Goal: Use online tool/utility: Use online tool/utility

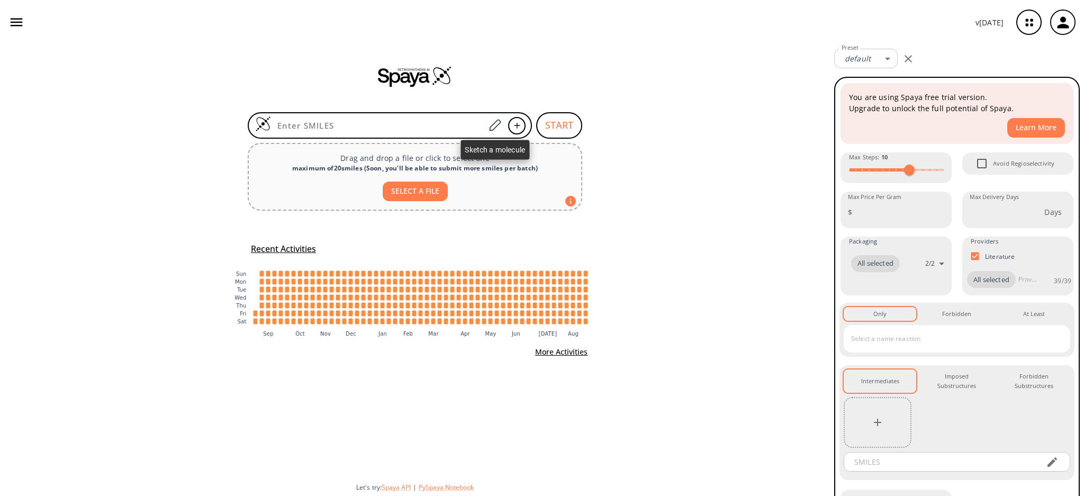
click at [504, 123] on div at bounding box center [494, 125] width 19 height 23
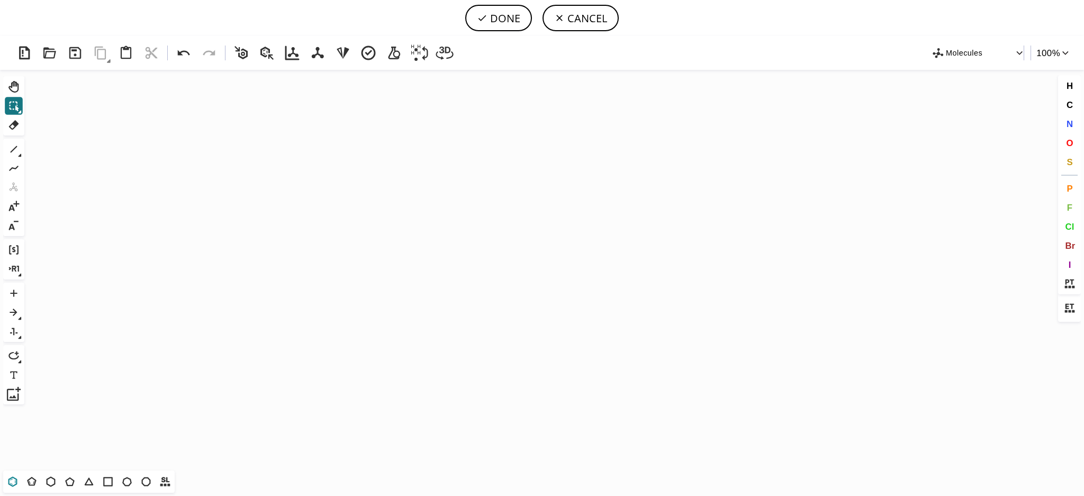
click at [7, 474] on button "T" at bounding box center [13, 482] width 18 height 18
click at [383, 258] on icon "Created with [PERSON_NAME] 2.3.0" at bounding box center [542, 270] width 1027 height 401
click at [11, 145] on icon at bounding box center [14, 149] width 14 height 14
click at [1066, 125] on span "N" at bounding box center [1069, 124] width 6 height 10
click at [423, 237] on tspan "N" at bounding box center [424, 238] width 5 height 8
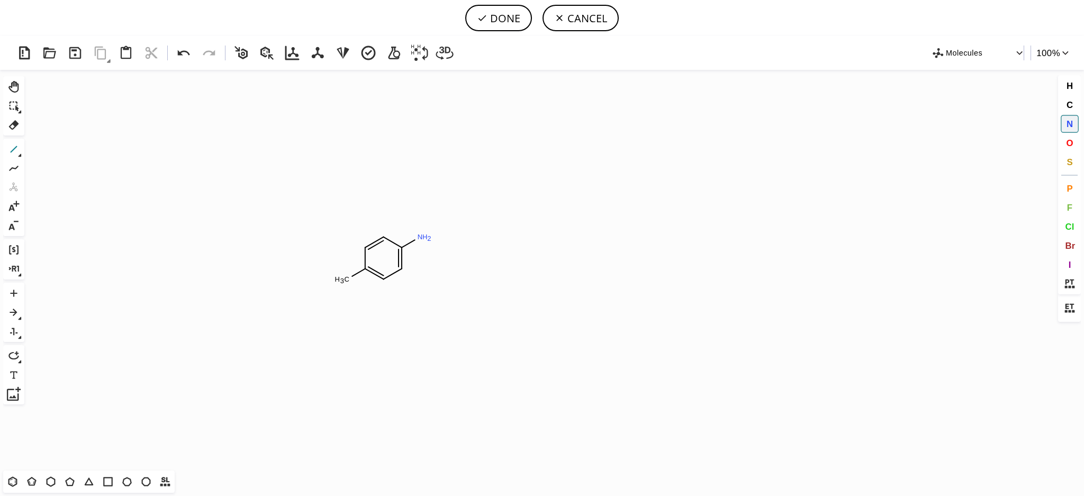
click at [10, 151] on icon at bounding box center [14, 149] width 14 height 14
click at [1069, 161] on span "S" at bounding box center [1070, 162] width 6 height 10
click at [416, 240] on tspan "S" at bounding box center [413, 240] width 5 height 8
click at [15, 142] on icon at bounding box center [14, 149] width 14 height 14
click at [191, 58] on icon at bounding box center [183, 52] width 19 height 19
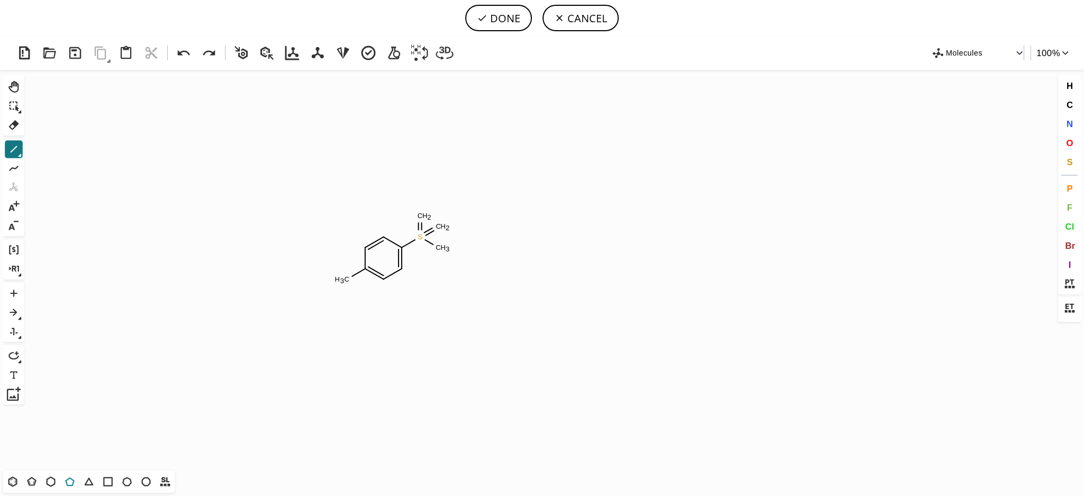
click at [69, 477] on icon at bounding box center [70, 482] width 14 height 14
click at [1069, 127] on span "N" at bounding box center [1069, 124] width 6 height 10
click at [439, 247] on tspan "N" at bounding box center [439, 247] width 5 height 8
click at [423, 217] on tspan "N" at bounding box center [422, 216] width 5 height 8
click at [16, 155] on icon at bounding box center [14, 149] width 14 height 14
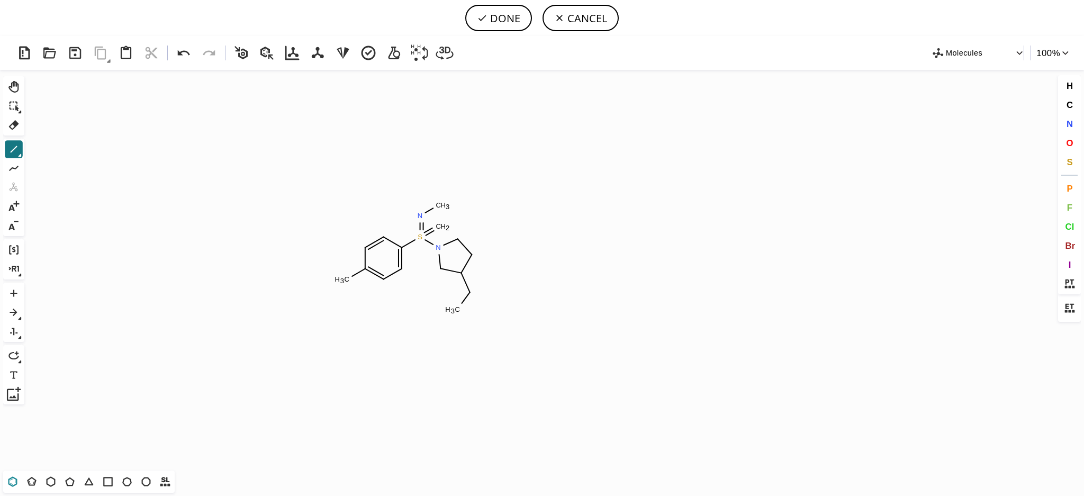
click at [11, 482] on icon at bounding box center [13, 482] width 14 height 14
drag, startPoint x: 459, startPoint y: 310, endPoint x: 540, endPoint y: 400, distance: 120.8
click at [1071, 142] on span "O" at bounding box center [1069, 143] width 7 height 10
drag, startPoint x: 464, startPoint y: 311, endPoint x: 307, endPoint y: 320, distance: 157.5
click at [463, 311] on tspan "O" at bounding box center [463, 311] width 5 height 8
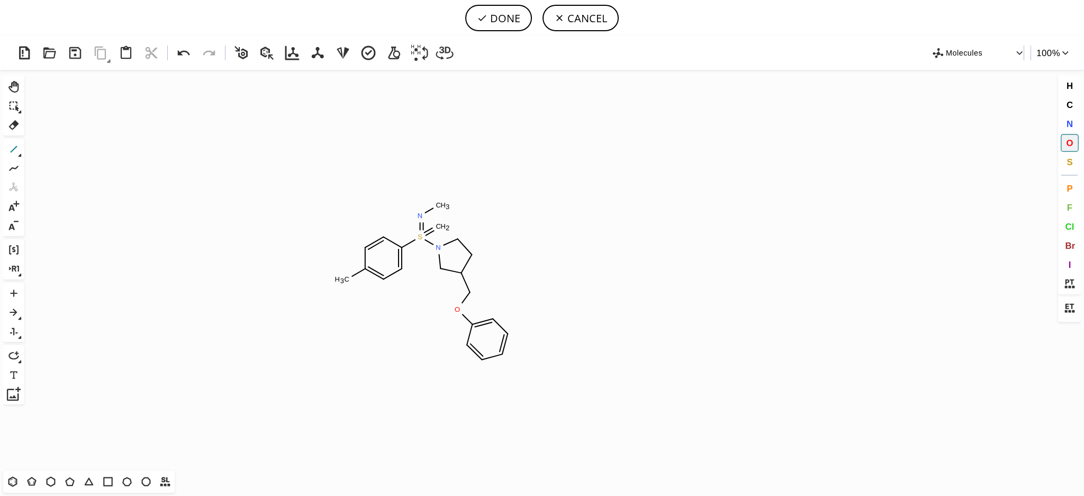
click at [14, 156] on button "1" at bounding box center [14, 149] width 18 height 18
click at [1063, 144] on button "O" at bounding box center [1070, 143] width 18 height 18
click at [386, 298] on tspan "O" at bounding box center [388, 296] width 5 height 8
click at [1065, 119] on button "N" at bounding box center [1070, 124] width 18 height 18
click at [346, 274] on tspan "N" at bounding box center [345, 270] width 5 height 8
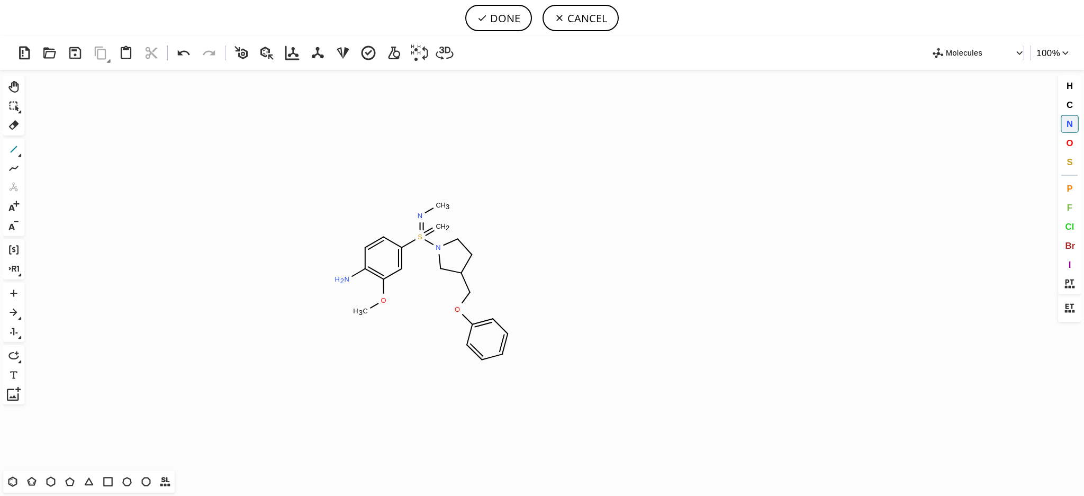
click at [21, 145] on button "1" at bounding box center [14, 149] width 18 height 18
click at [1067, 146] on span "O" at bounding box center [1069, 143] width 7 height 10
click at [445, 226] on tspan "O" at bounding box center [445, 225] width 5 height 8
click at [44, 483] on icon at bounding box center [51, 482] width 14 height 14
drag, startPoint x: 529, startPoint y: 334, endPoint x: 535, endPoint y: 275, distance: 59.1
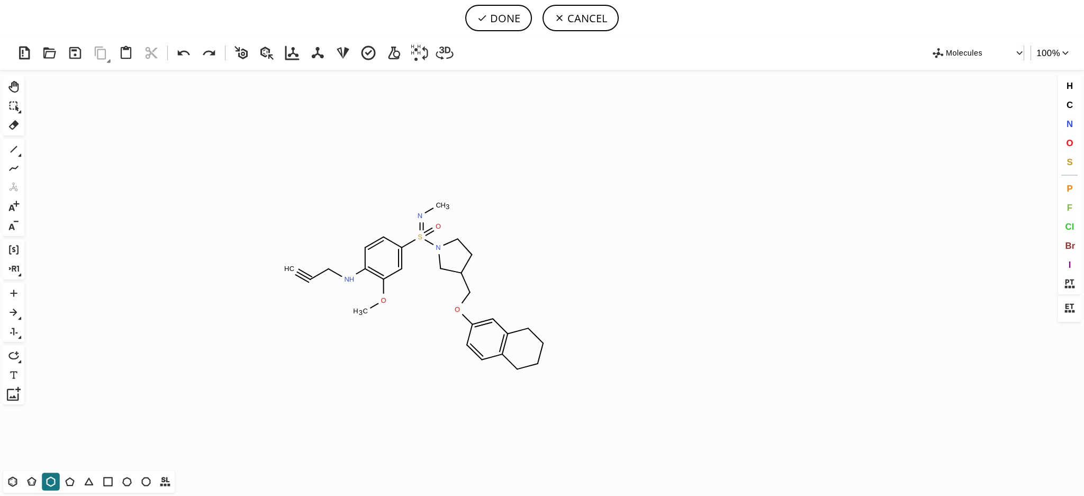
click at [11, 133] on div "Ctrl+Alt+H Shift+Tab Del" at bounding box center [13, 105] width 21 height 59
click at [17, 131] on icon at bounding box center [14, 125] width 14 height 14
click at [543, 356] on icon at bounding box center [541, 353] width 16 height 27
click at [538, 362] on tspan "C" at bounding box center [537, 364] width 5 height 8
drag, startPoint x: 536, startPoint y: 348, endPoint x: 537, endPoint y: 343, distance: 5.4
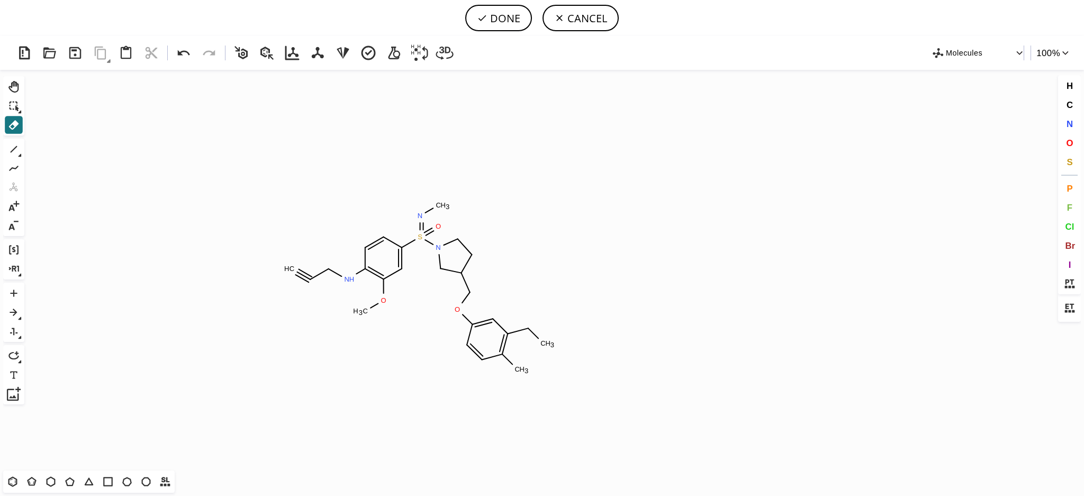
click at [536, 348] on icon "Created with [PERSON_NAME] 2.3.0 C H 3 S N H N N O C H 3 O O C H 3 C H C H 3 O" at bounding box center [542, 270] width 1027 height 401
click at [537, 340] on icon at bounding box center [533, 333] width 19 height 19
click at [552, 343] on tspan "4" at bounding box center [553, 345] width 4 height 8
click at [547, 343] on tspan "H" at bounding box center [547, 343] width 5 height 8
click at [14, 142] on icon at bounding box center [14, 149] width 14 height 14
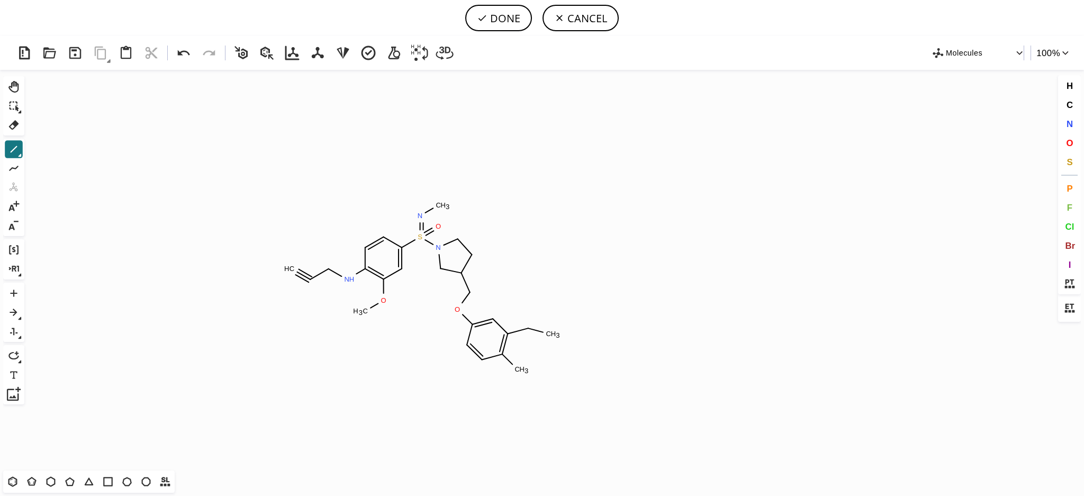
drag, startPoint x: 530, startPoint y: 331, endPoint x: 568, endPoint y: 342, distance: 38.9
drag, startPoint x: 550, startPoint y: 338, endPoint x: 554, endPoint y: 359, distance: 21.2
drag, startPoint x: 554, startPoint y: 356, endPoint x: 540, endPoint y: 365, distance: 17.3
click at [1071, 141] on span "O" at bounding box center [1069, 143] width 7 height 10
click at [553, 388] on tspan "O" at bounding box center [555, 387] width 5 height 8
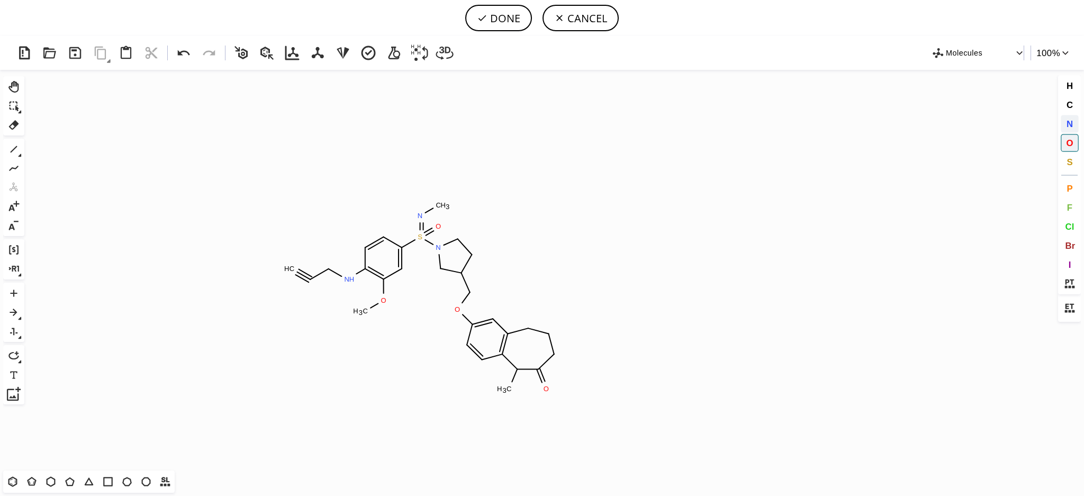
click at [1064, 121] on button "N" at bounding box center [1070, 124] width 18 height 18
click at [558, 351] on tspan "N" at bounding box center [560, 347] width 5 height 8
click at [17, 149] on icon at bounding box center [14, 149] width 14 height 14
drag, startPoint x: 533, startPoint y: 335, endPoint x: 560, endPoint y: 348, distance: 30.6
click at [64, 481] on icon at bounding box center [70, 482] width 14 height 14
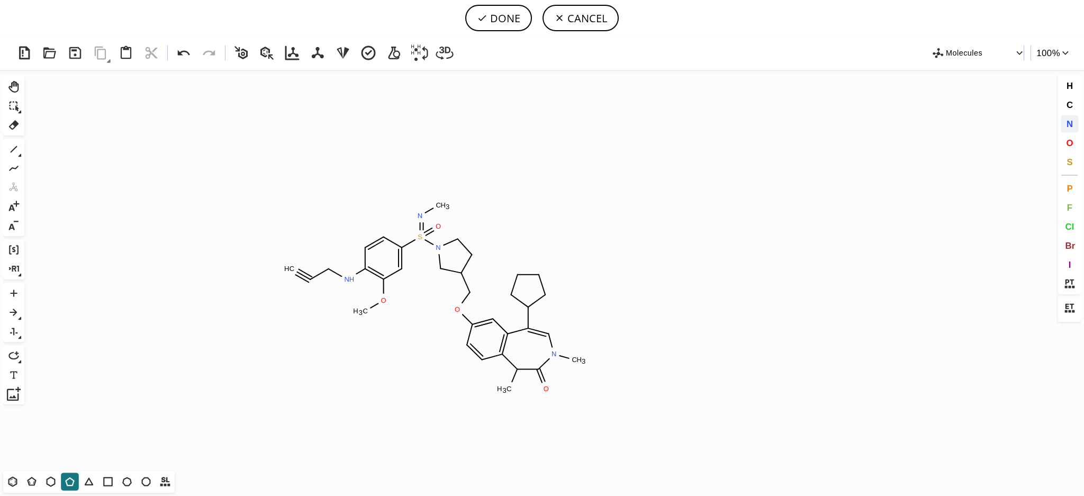
click at [1072, 123] on span "N" at bounding box center [1069, 124] width 6 height 10
click at [539, 274] on tspan "N" at bounding box center [538, 275] width 5 height 8
click at [523, 274] on tspan "N" at bounding box center [523, 274] width 5 height 8
click at [18, 154] on icon at bounding box center [20, 156] width 4 height 4
click at [19, 148] on icon at bounding box center [14, 149] width 14 height 14
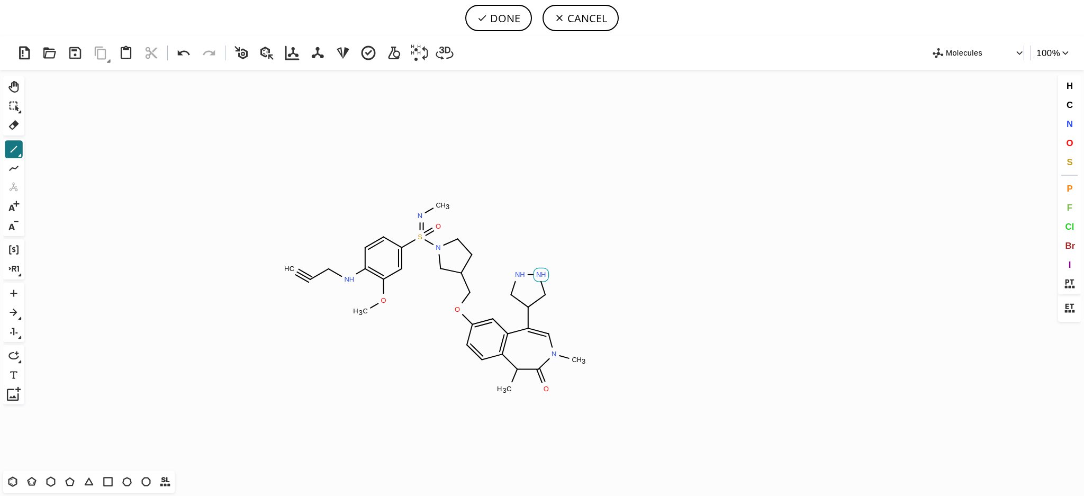
drag, startPoint x: 544, startPoint y: 274, endPoint x: 523, endPoint y: 299, distance: 33.1
click at [9, 83] on icon at bounding box center [14, 87] width 14 height 14
click at [13, 98] on button "Shift+Tab" at bounding box center [14, 106] width 18 height 18
drag, startPoint x: 140, startPoint y: 158, endPoint x: 286, endPoint y: 140, distance: 147.3
click at [286, 140] on icon "Created with [PERSON_NAME] 2.3.0 N N S N H N N O C H 3 O O C H 3 C H N C H 3 O …" at bounding box center [542, 270] width 1027 height 401
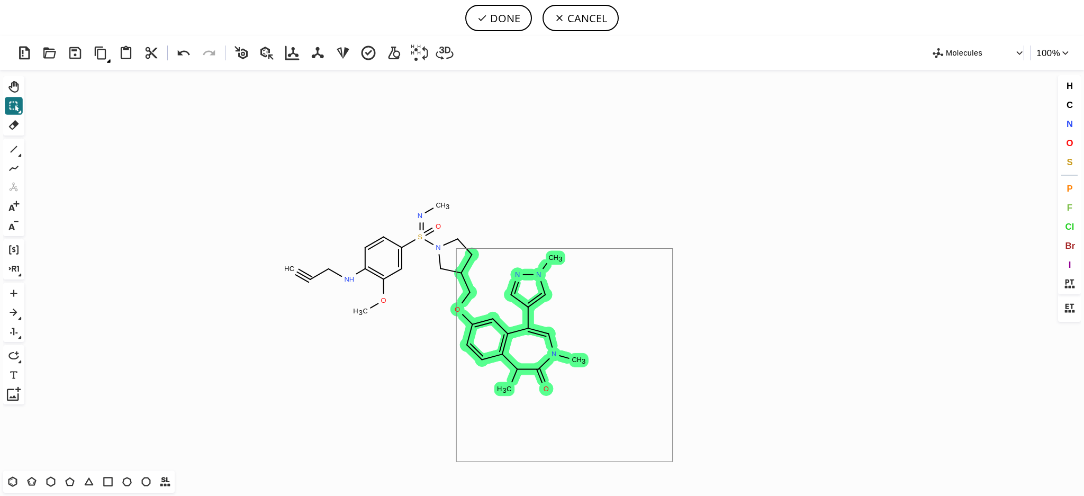
drag, startPoint x: 662, startPoint y: 449, endPoint x: 456, endPoint y: 249, distance: 286.8
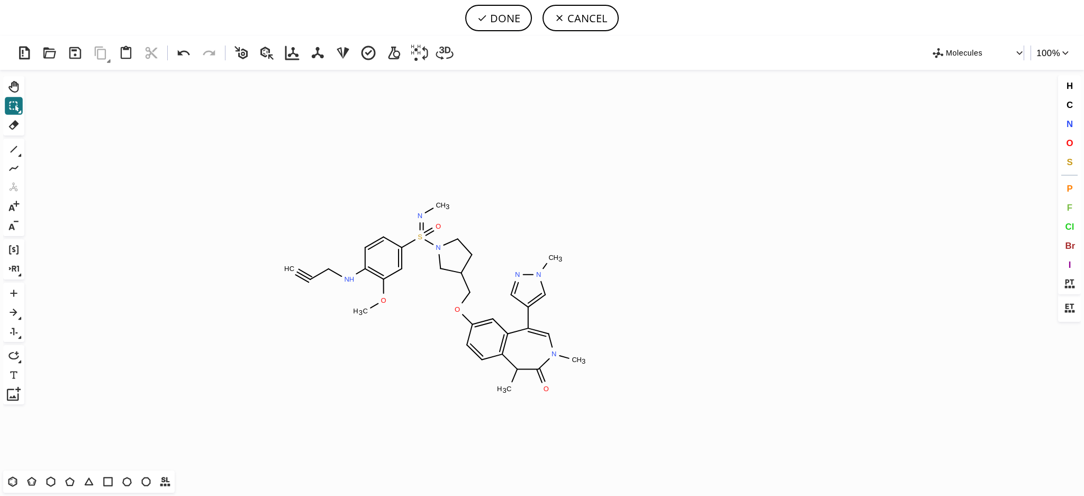
drag, startPoint x: 508, startPoint y: 23, endPoint x: 507, endPoint y: 29, distance: 6.0
click at [507, 23] on button "DONE" at bounding box center [498, 18] width 67 height 26
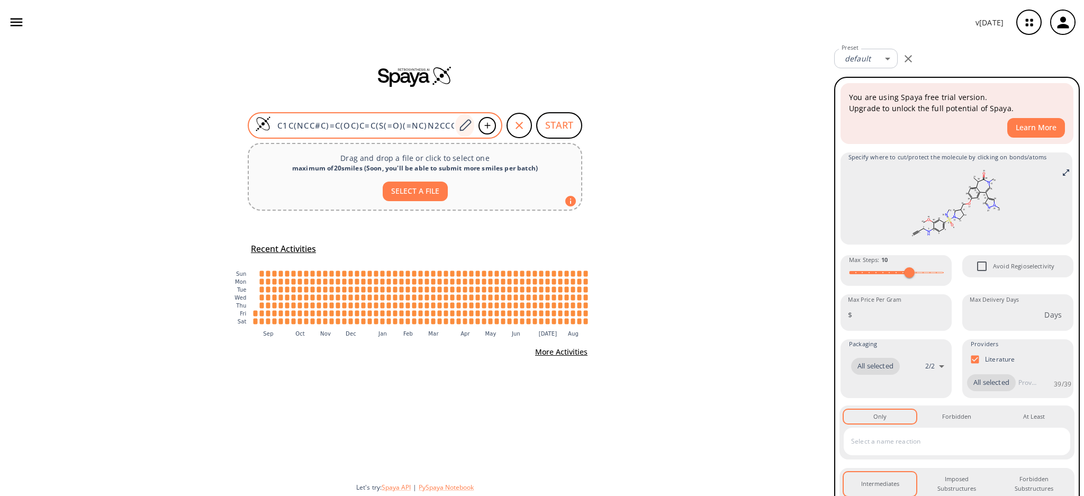
click at [472, 123] on icon at bounding box center [465, 126] width 14 height 14
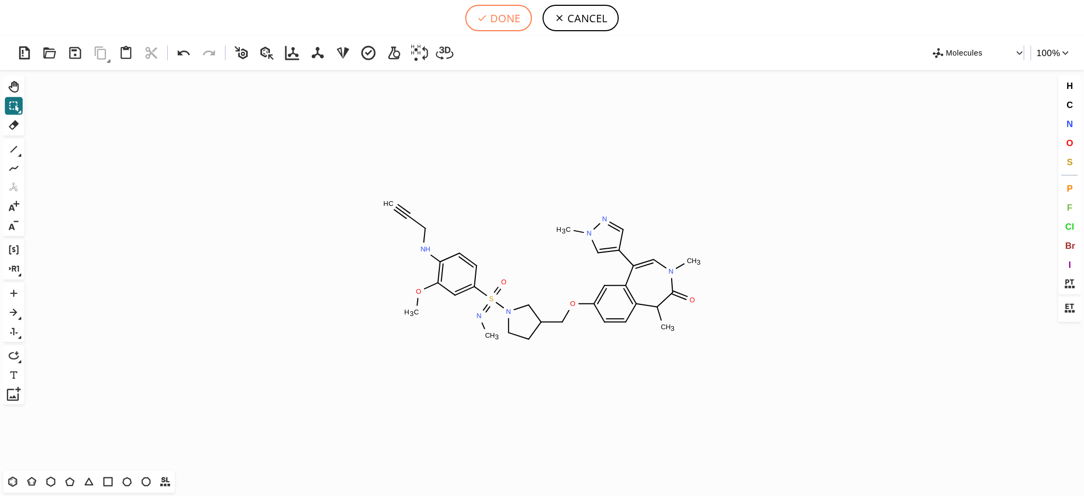
click at [509, 18] on button "DONE" at bounding box center [498, 18] width 67 height 26
type input "C1=CC(S(N2CC(COC3=CC4=C(C(C(N(C=C4C4=CN(C)N=C4)C)=O)C)C=C3)CC2)(=NC)=O)=CC(OC)=…"
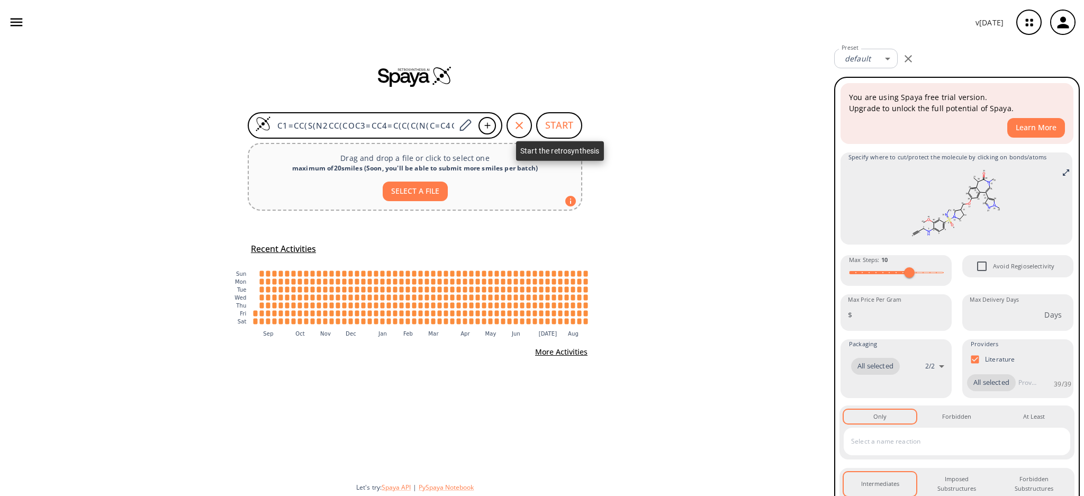
click at [545, 121] on button "START" at bounding box center [559, 125] width 46 height 26
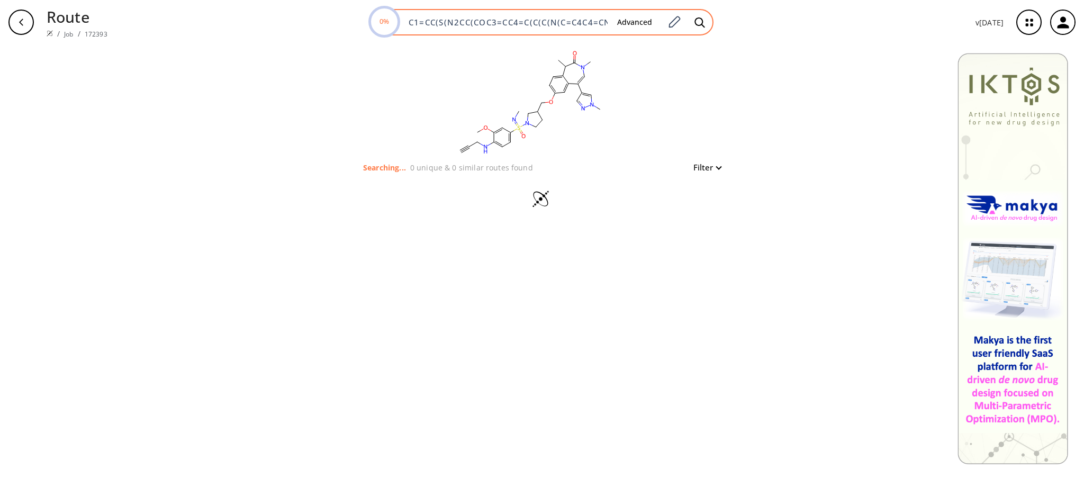
click at [635, 25] on button "Advanced" at bounding box center [635, 23] width 52 height 20
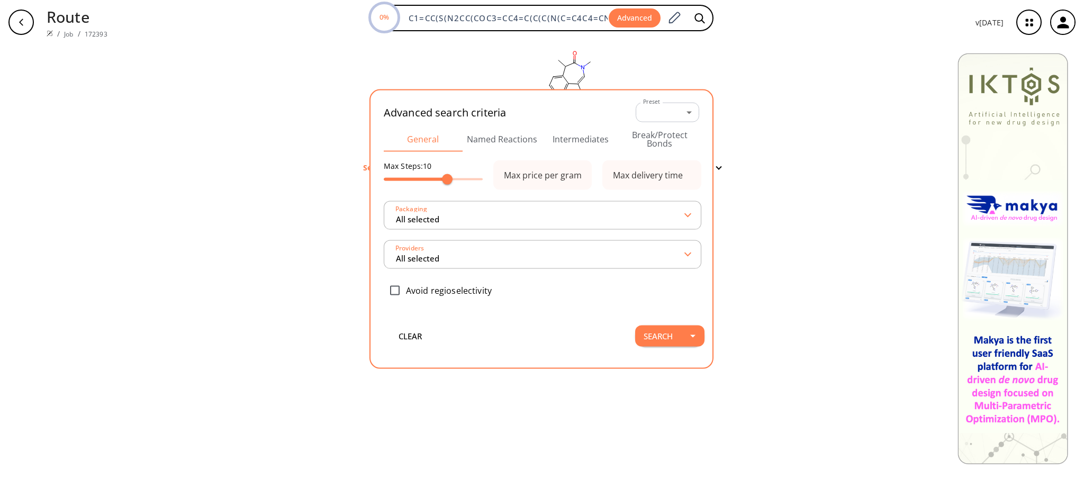
scroll to position [0, 236]
type input "All selected"
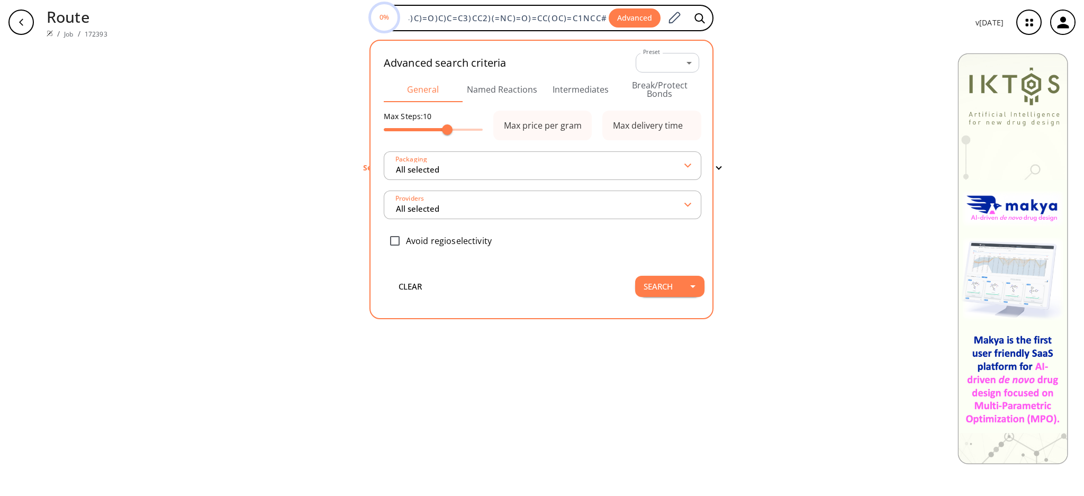
click at [579, 88] on button "Intermediates" at bounding box center [581, 89] width 79 height 25
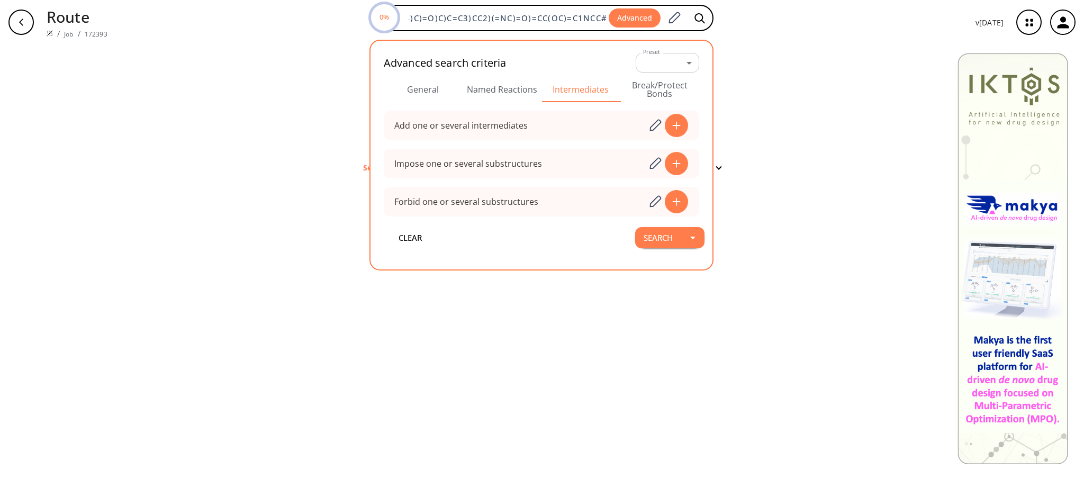
scroll to position [0, 0]
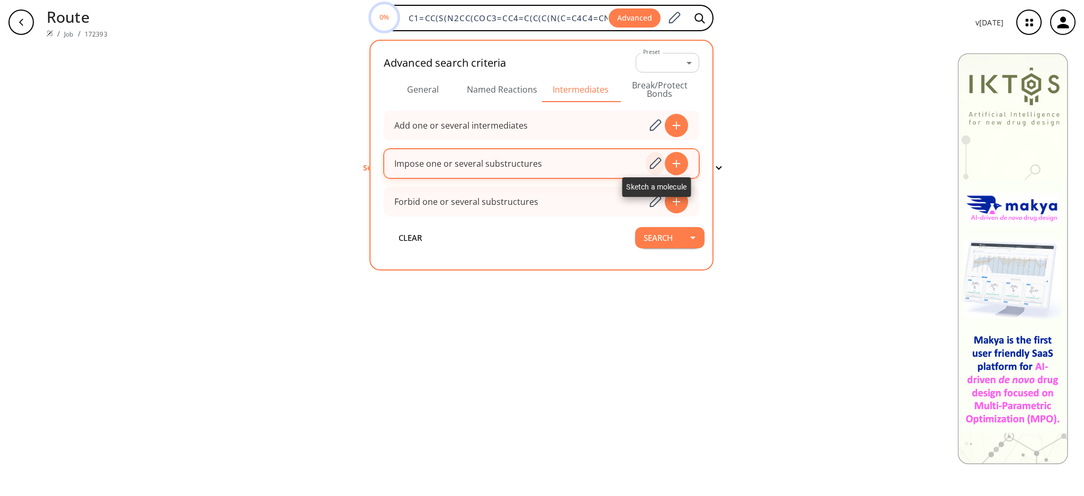
click at [662, 163] on icon at bounding box center [655, 164] width 14 height 14
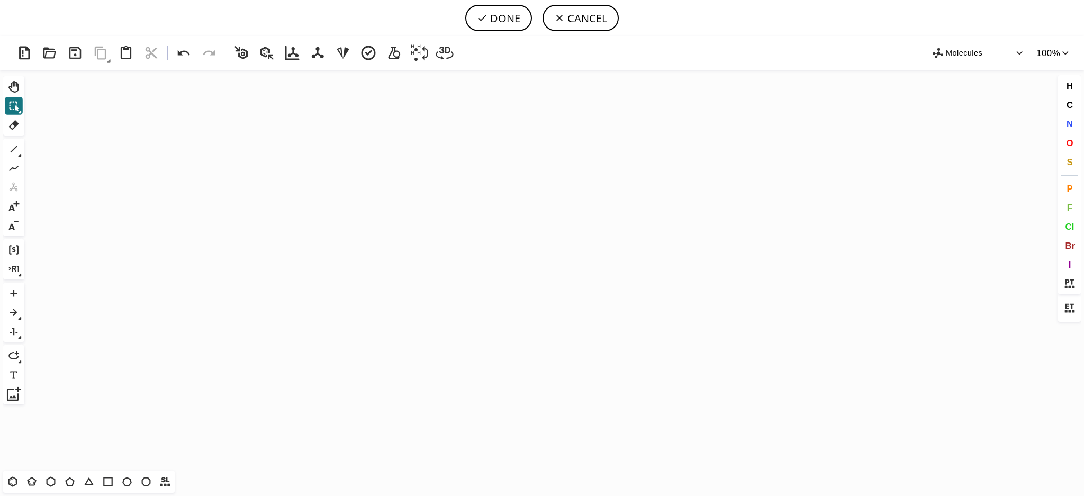
click at [485, 198] on icon "Created with [PERSON_NAME] 2.3.0" at bounding box center [542, 270] width 1027 height 401
click at [485, 223] on icon "Created with [PERSON_NAME] 2.3.0" at bounding box center [542, 270] width 1027 height 401
click at [584, 21] on button "CANCEL" at bounding box center [581, 18] width 76 height 26
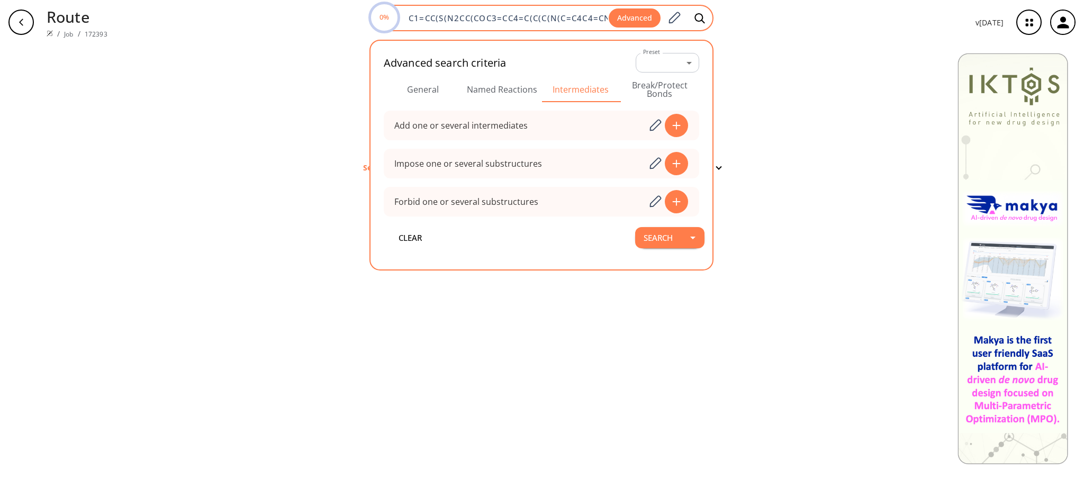
click at [418, 17] on input "C1=CC(S(N2CC(COC3=CC4=C(C(C(N(C=C4C4=CN(C)N=C4)C)=O)C)C=C3)CC2)(=NC)=O)=CC(OC)=…" at bounding box center [505, 18] width 207 height 11
click at [412, 17] on input "C1=CC(S(N2CC(COC3=CC4=C(C(C(N(C=C4C4=CN(C)N=C4)C)=O)C)C=C3)CC2)(=NC)=O)=CC(OC)=…" at bounding box center [505, 18] width 207 height 11
drag, startPoint x: 411, startPoint y: 16, endPoint x: 416, endPoint y: 15, distance: 5.4
click at [397, 15] on div "0% C1=CC(S(N2CC(COC3=CC4=C(C(C(N(C=C4C4=CN(C)N=C4)C)=O)C)C=C3)CC2)(=NC)=O)=CC(O…" at bounding box center [542, 18] width 344 height 26
click at [416, 15] on input "C1=CC(S(N2CC(COC3=CC4=C(C(C(N(C=C4C4=CN(C)N=C4)C)=O)C)C=C3)CC2)(=NC)=O)=CC(OC)=…" at bounding box center [505, 18] width 207 height 11
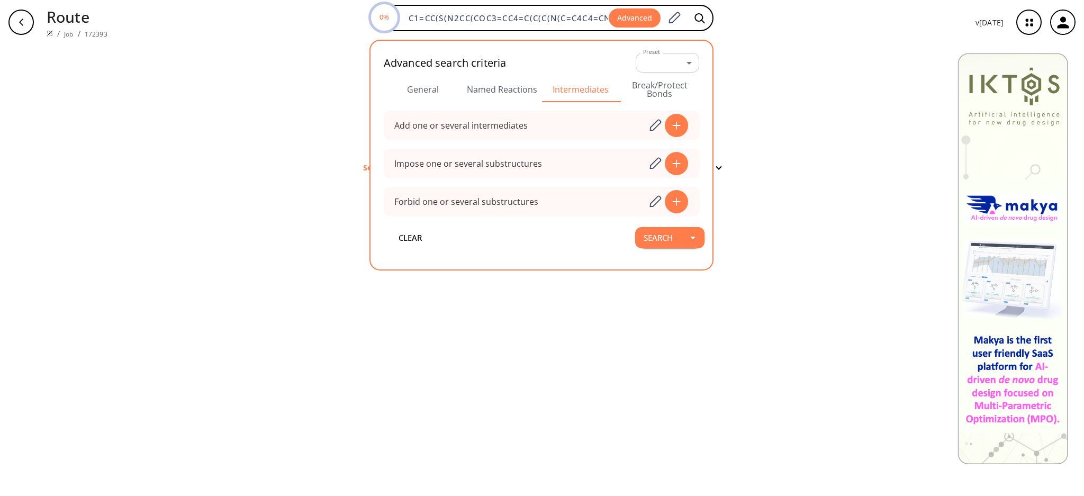
scroll to position [0, 236]
drag, startPoint x: 409, startPoint y: 15, endPoint x: 754, endPoint y: 35, distance: 345.8
click at [754, 32] on div "0% C1=CC(S(N2CC(COC3=CC4=C(C(C(N(C=C4C4=CN(C)N=C4)C)=O)C)C=C3)CC2)(=NC)=O)=CC(O…" at bounding box center [541, 22] width 851 height 35
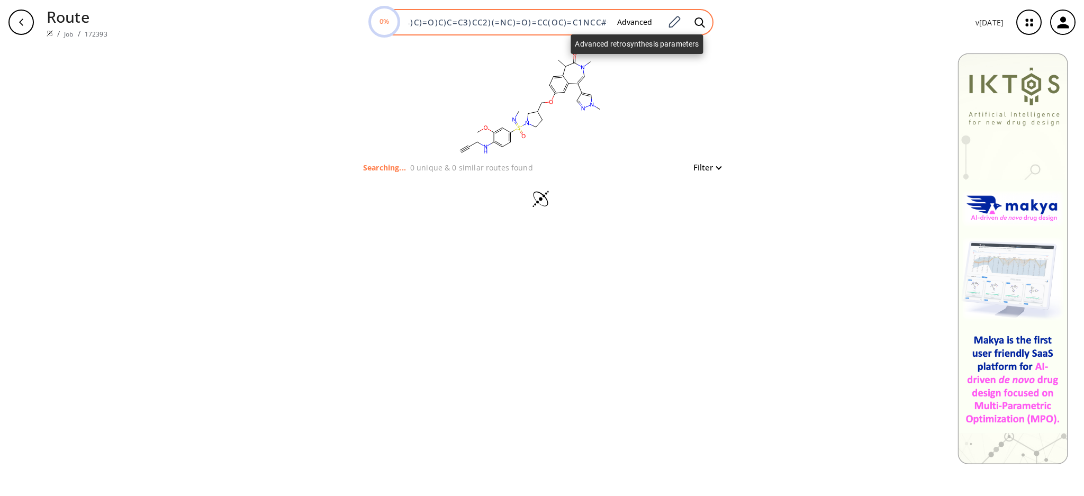
click at [632, 21] on button "Advanced" at bounding box center [635, 23] width 52 height 20
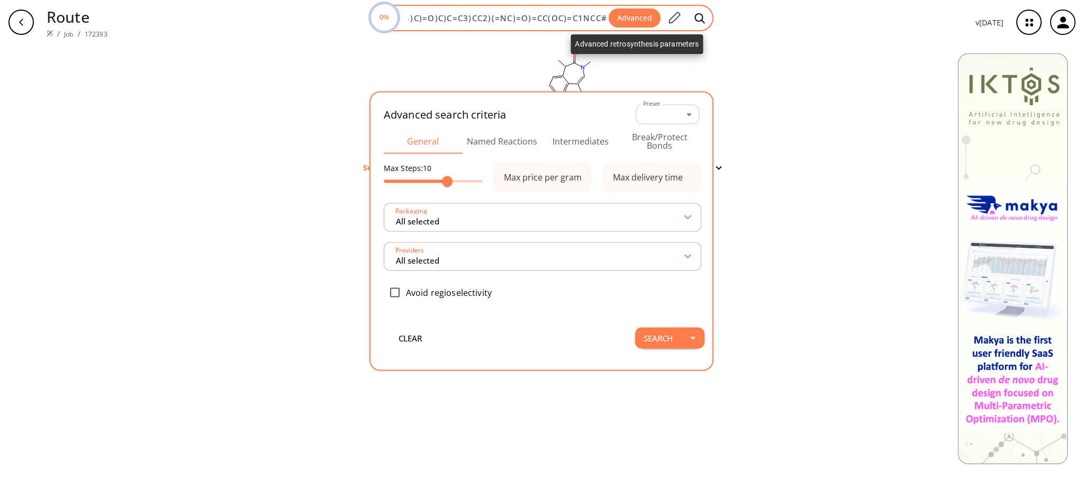
scroll to position [0, 0]
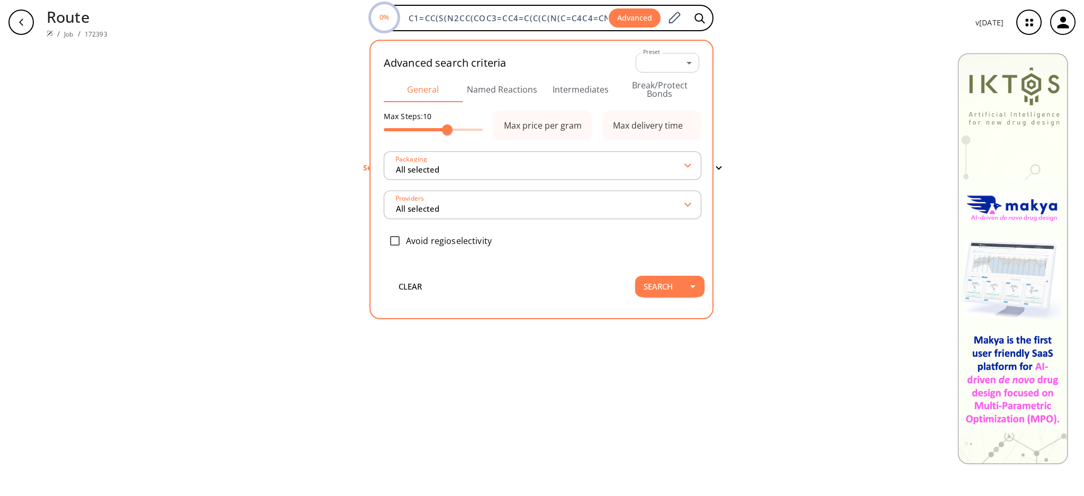
click at [554, 91] on button "Intermediates" at bounding box center [581, 89] width 79 height 25
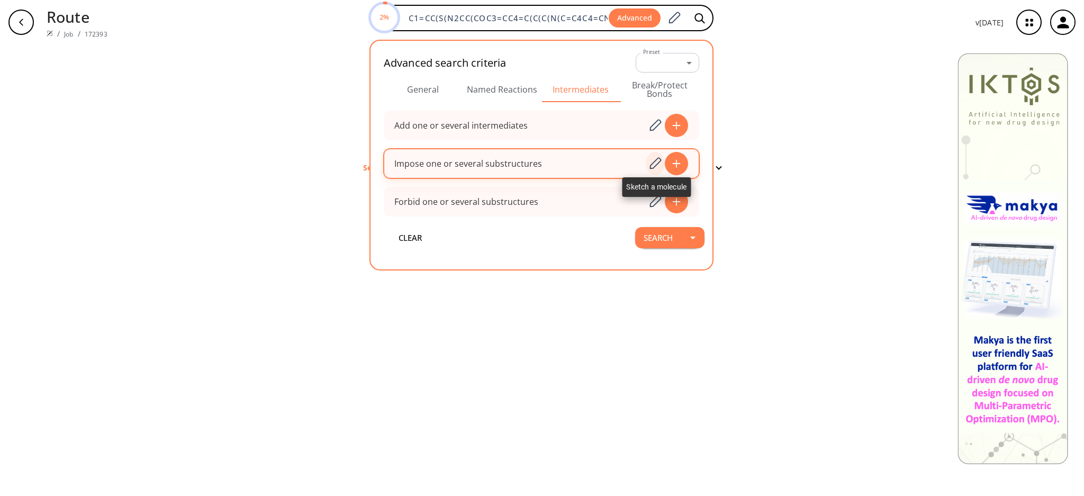
click at [662, 166] on icon at bounding box center [655, 164] width 14 height 14
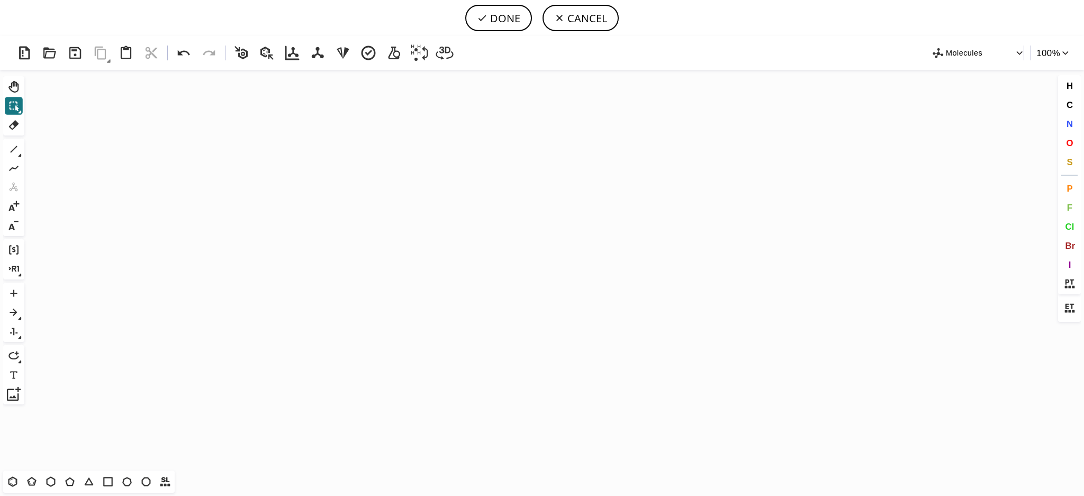
click at [571, 229] on icon "Created with [PERSON_NAME] 2.3.0" at bounding box center [542, 270] width 1027 height 401
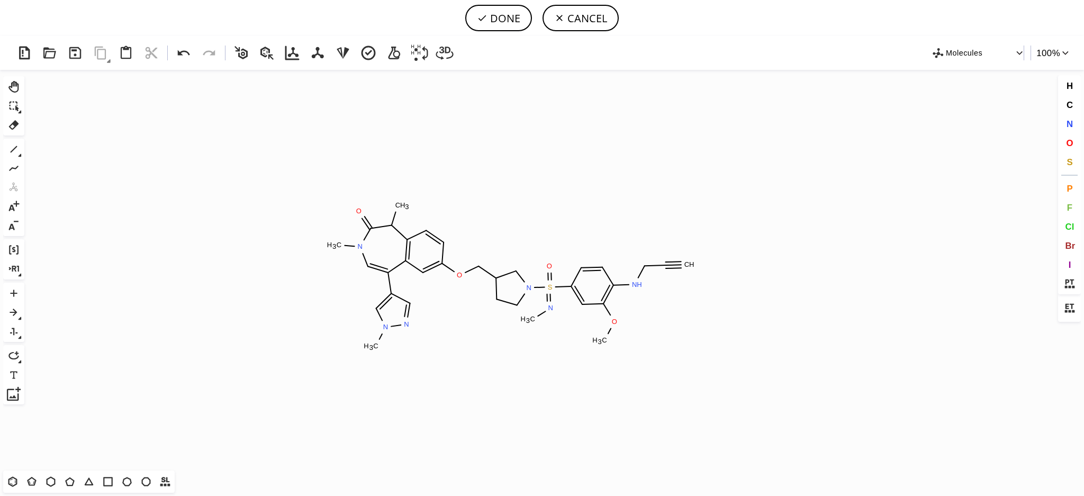
click at [513, 276] on icon "Created with [PERSON_NAME] 2.3.0 S N O N N C H 3 N C H 3 O C H 3 N C H 3 O O C …" at bounding box center [542, 270] width 1027 height 401
click at [5, 116] on button "Del" at bounding box center [14, 125] width 18 height 18
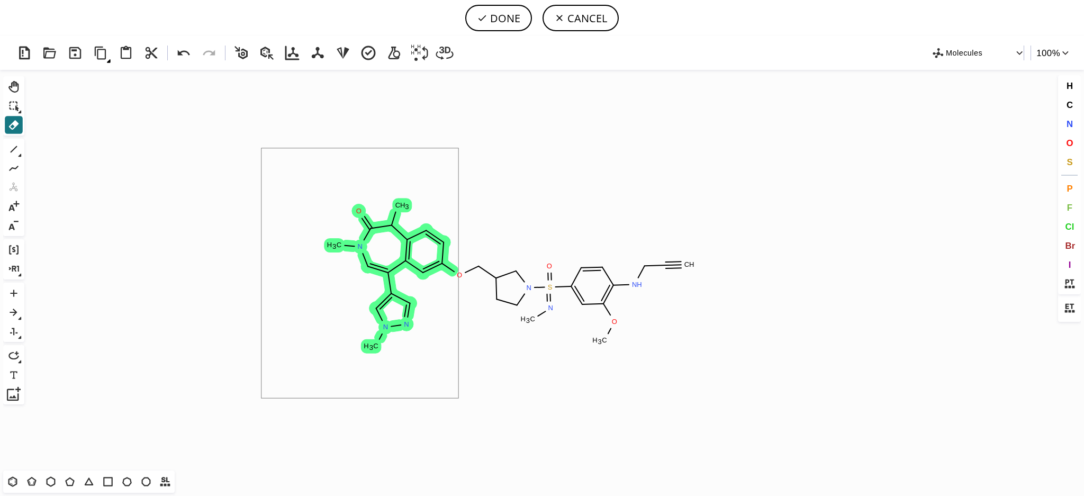
drag, startPoint x: 262, startPoint y: 148, endPoint x: 459, endPoint y: 399, distance: 319.0
click at [459, 399] on icon "Created with [PERSON_NAME] 2.3.0 S N O N N C H 3 N C H 3 O C H 3 N C H 3 O O C …" at bounding box center [542, 270] width 1027 height 401
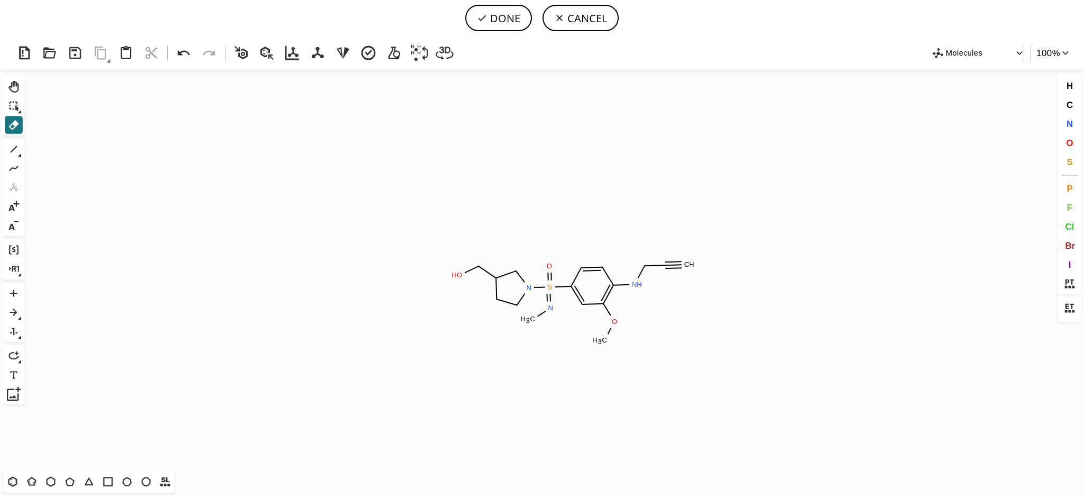
drag, startPoint x: 1077, startPoint y: 248, endPoint x: 1060, endPoint y: 243, distance: 17.8
click at [1076, 247] on button "Br" at bounding box center [1070, 246] width 18 height 18
click at [463, 275] on tspan "Br" at bounding box center [466, 274] width 7 height 8
click at [519, 20] on button "DONE" at bounding box center [498, 18] width 67 height 26
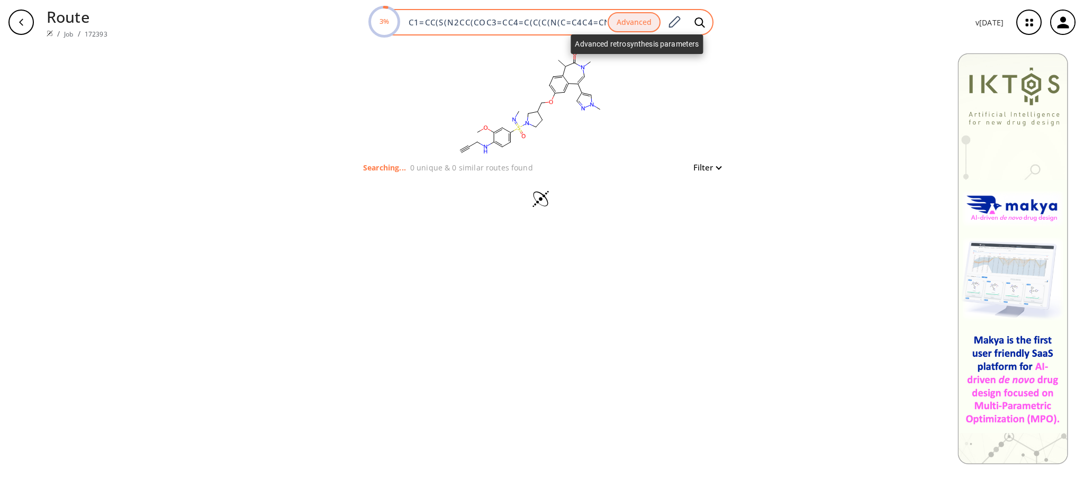
click at [653, 16] on button "Advanced" at bounding box center [634, 22] width 53 height 21
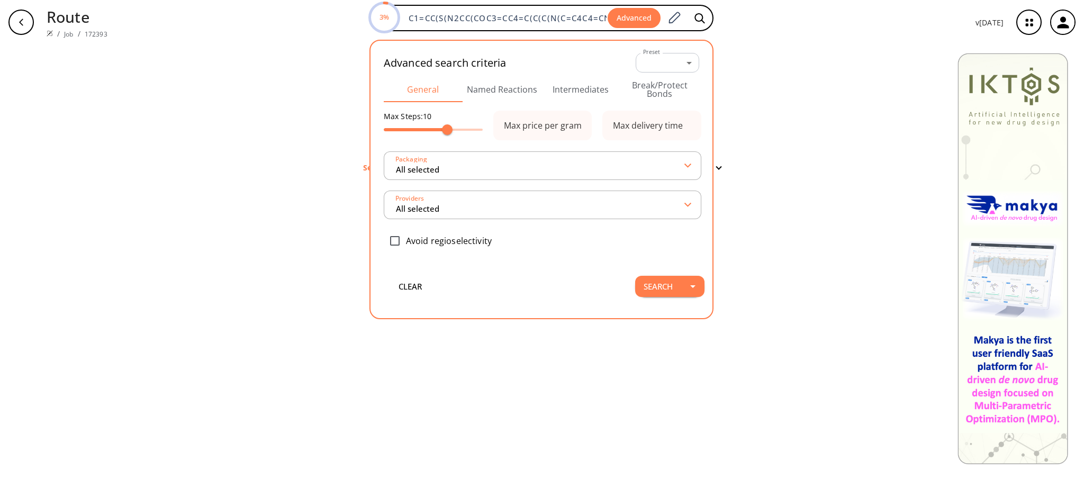
click at [596, 75] on div "Advanced search criteria Preset ​ -1 Preset" at bounding box center [542, 63] width 316 height 28
click at [588, 87] on button "Intermediates" at bounding box center [581, 89] width 79 height 25
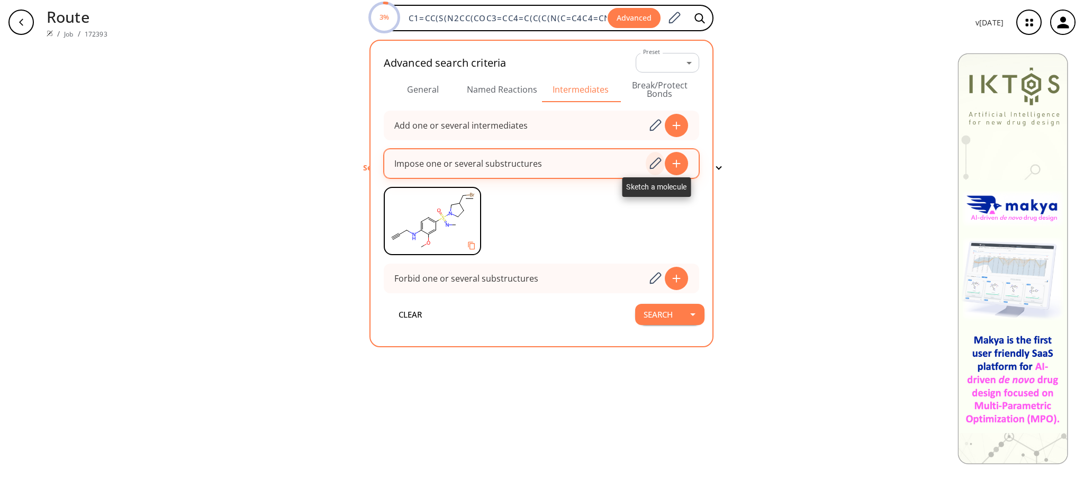
click at [659, 167] on icon at bounding box center [655, 164] width 14 height 14
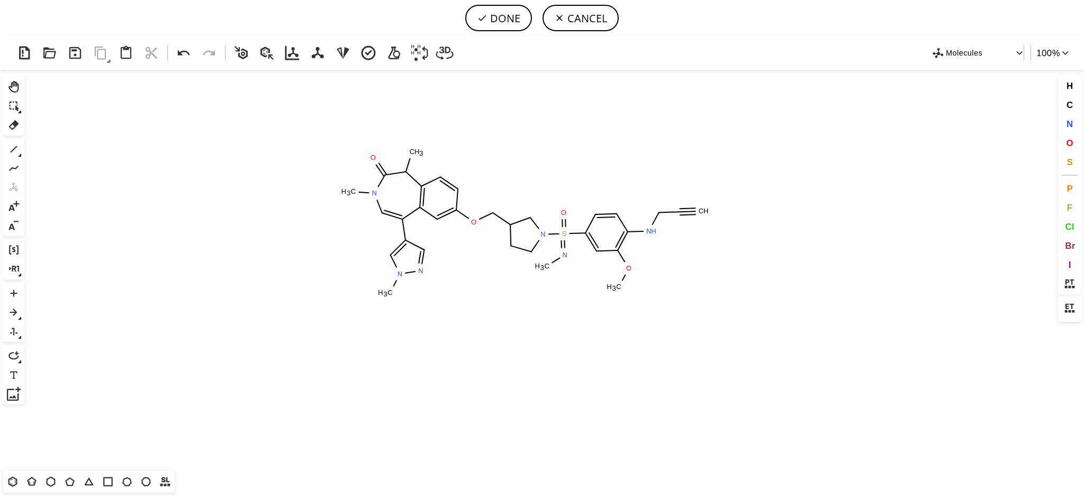
click at [526, 244] on icon "Created with [PERSON_NAME] 2.3.0 S N O N N C H 3 N C H 3 O C H 3 N C H 3 O O C …" at bounding box center [542, 270] width 1027 height 401
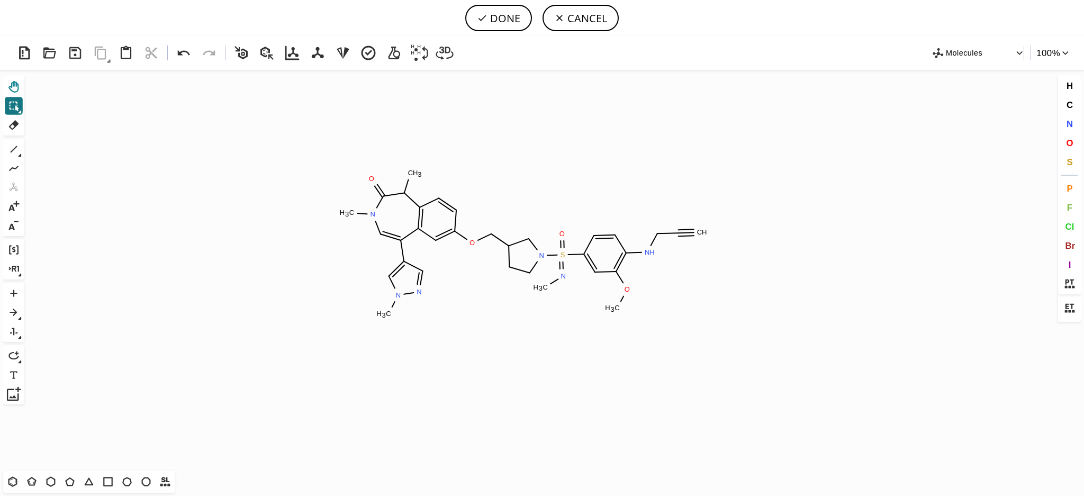
click at [10, 86] on icon at bounding box center [13, 87] width 10 height 12
click at [12, 96] on div "Ctrl+Alt+H Shift+Tab Del" at bounding box center [13, 105] width 21 height 59
click at [14, 117] on button "Del" at bounding box center [14, 125] width 18 height 18
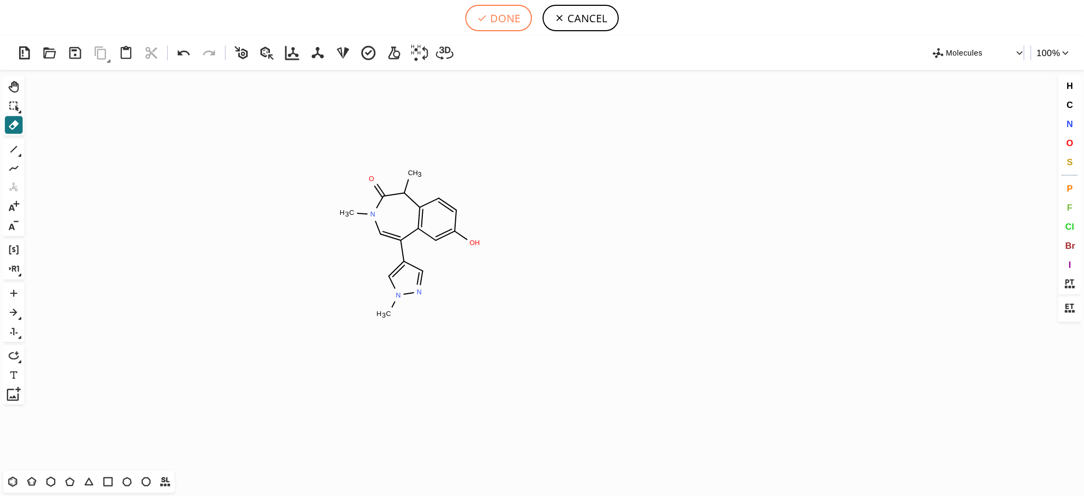
click at [506, 11] on button "DONE" at bounding box center [498, 18] width 67 height 26
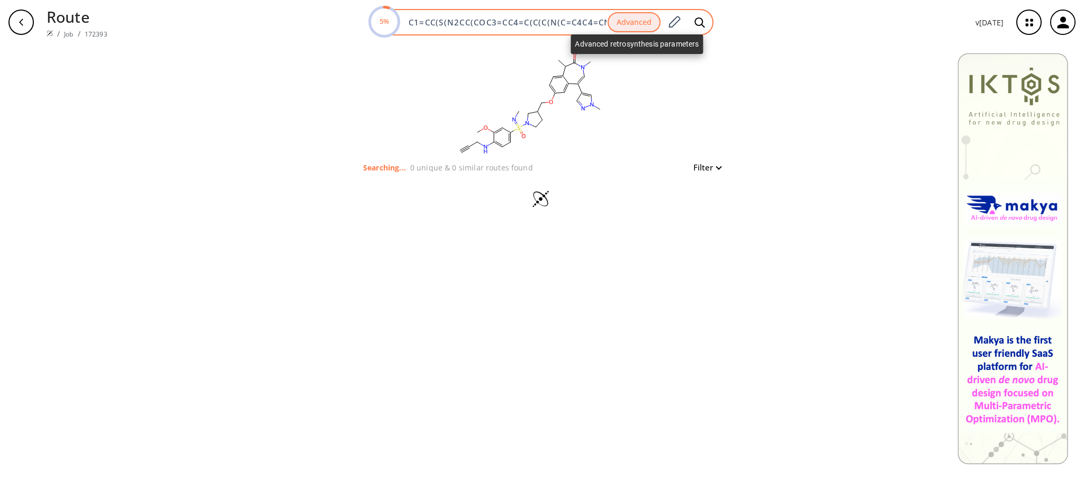
click at [650, 18] on button "Advanced" at bounding box center [634, 22] width 53 height 21
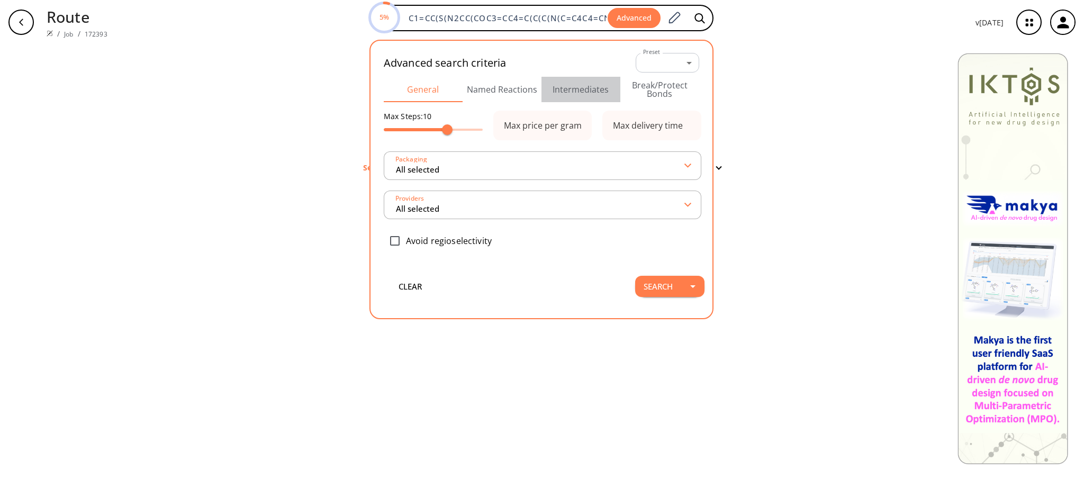
click at [597, 85] on button "Intermediates" at bounding box center [581, 89] width 79 height 25
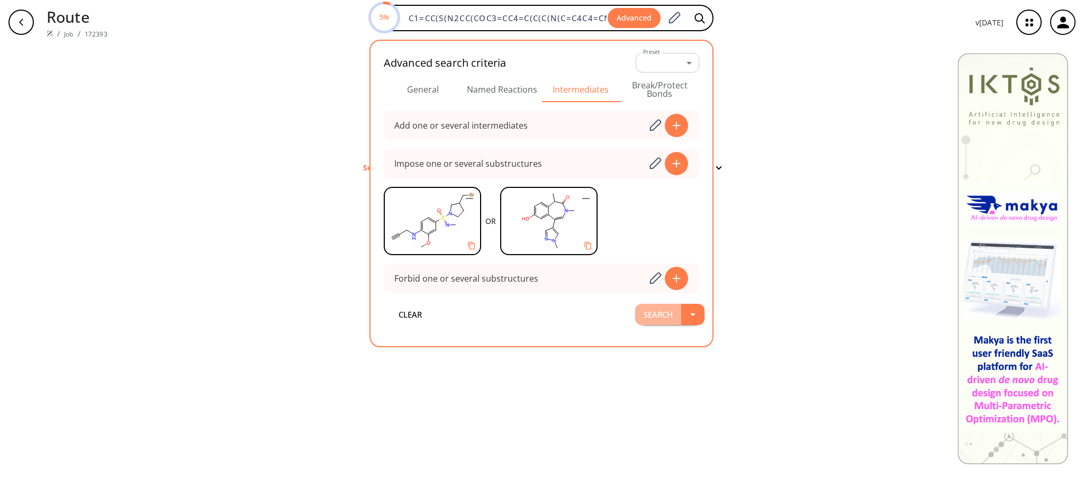
click at [665, 313] on button "Search" at bounding box center [658, 314] width 46 height 21
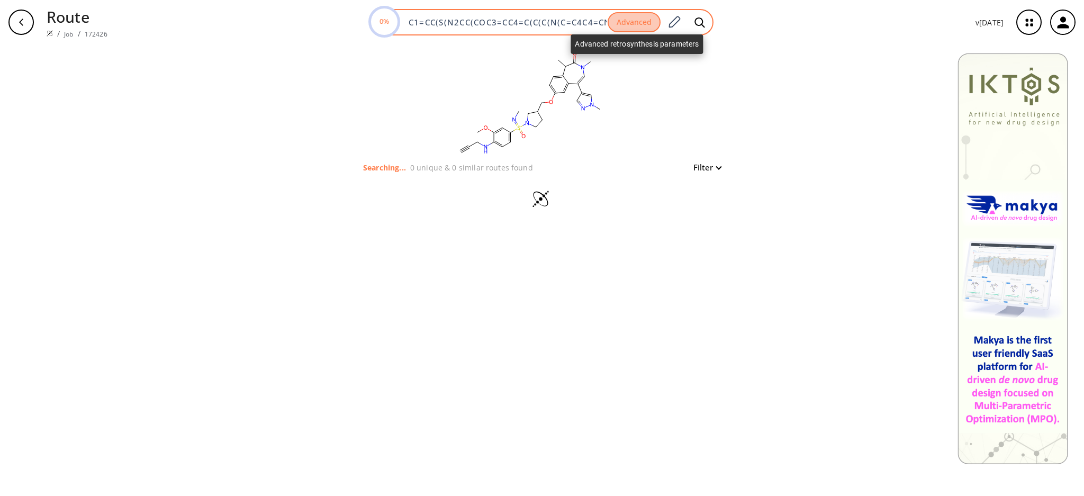
click at [636, 21] on button "Advanced" at bounding box center [634, 22] width 53 height 21
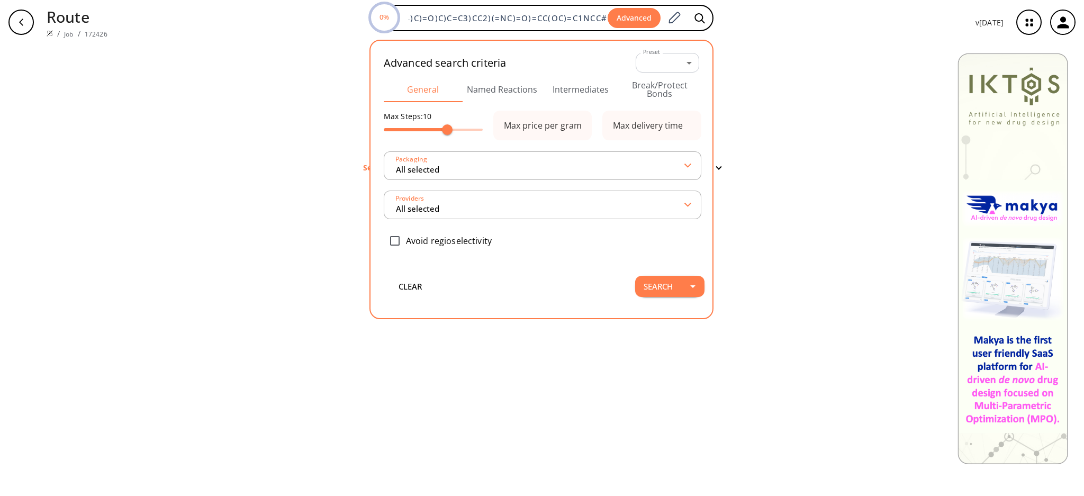
click at [562, 94] on button "Intermediates" at bounding box center [581, 89] width 79 height 25
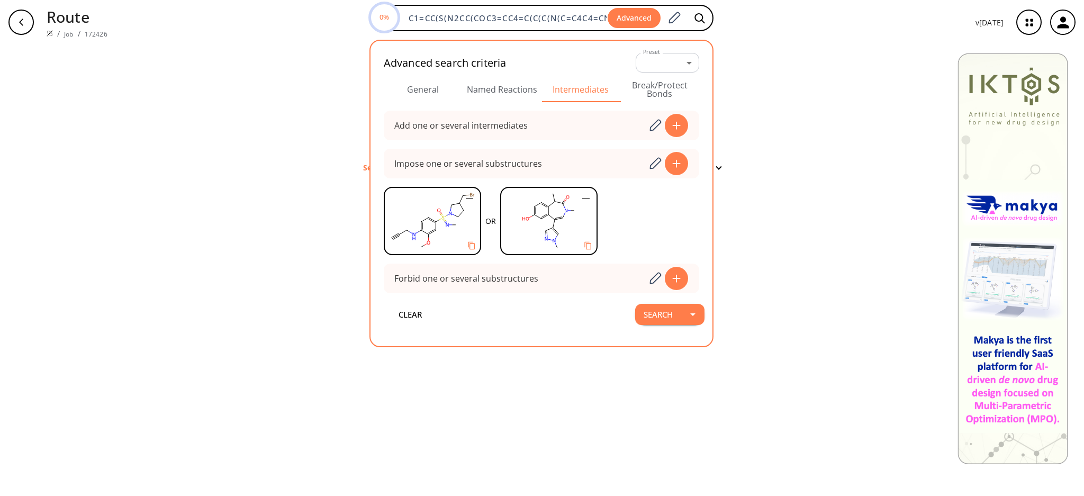
click at [819, 154] on div "clear Searching... 0 unique & 0 similar routes found Filter" at bounding box center [542, 270] width 1084 height 452
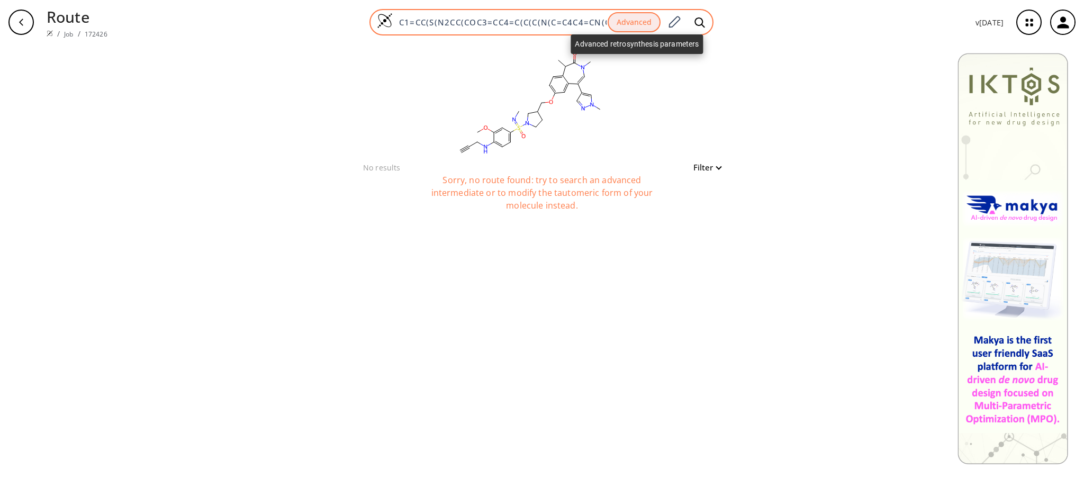
click at [622, 26] on button "Advanced" at bounding box center [634, 22] width 53 height 21
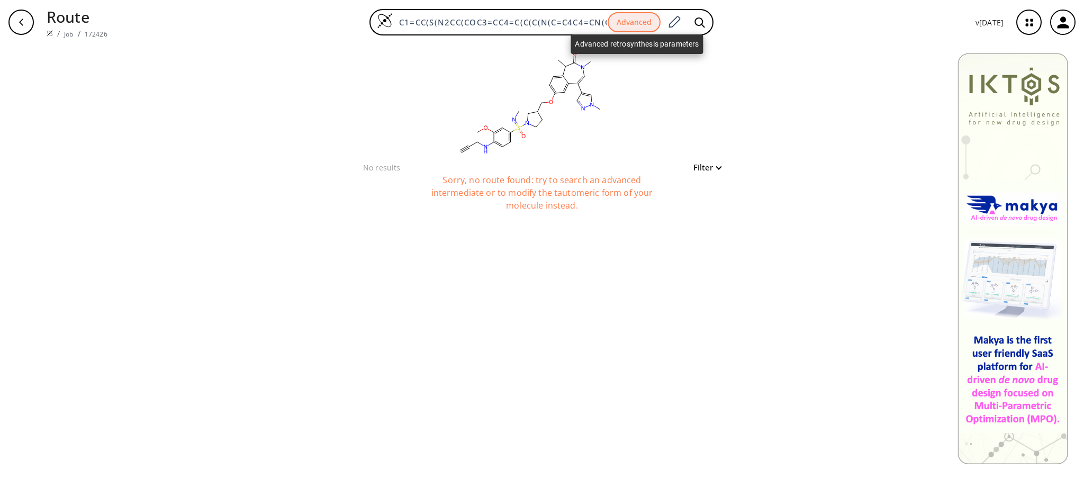
scroll to position [0, 227]
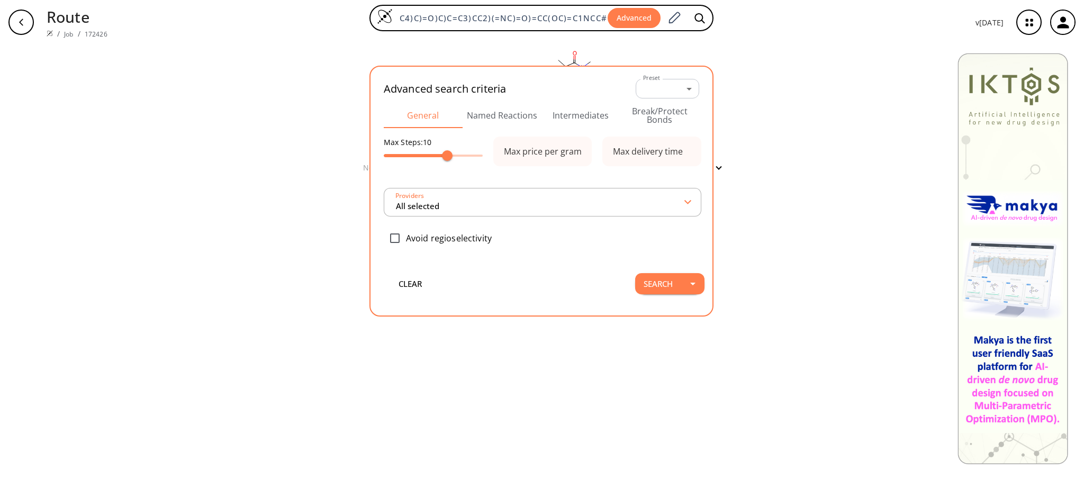
type input "All selected"
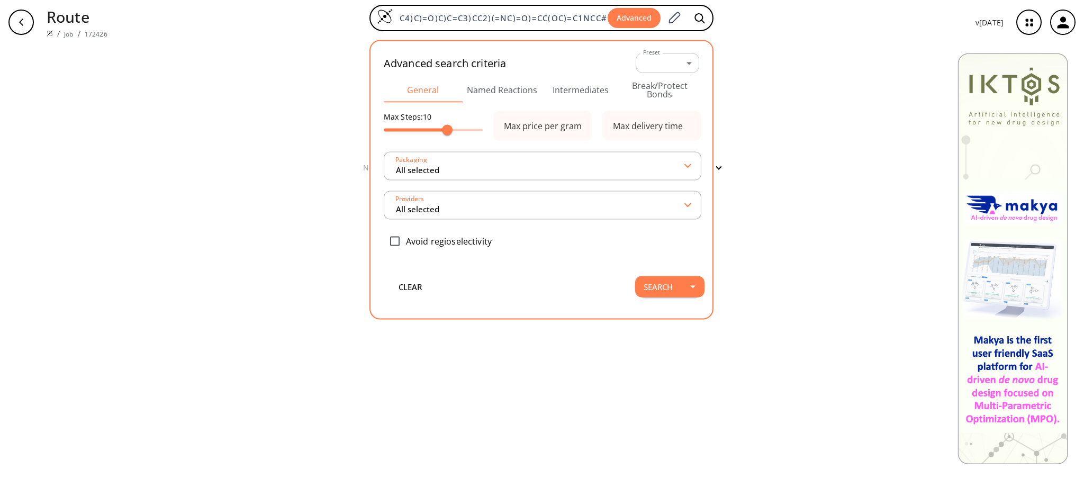
click at [516, 91] on button "Named Reactions" at bounding box center [502, 89] width 79 height 25
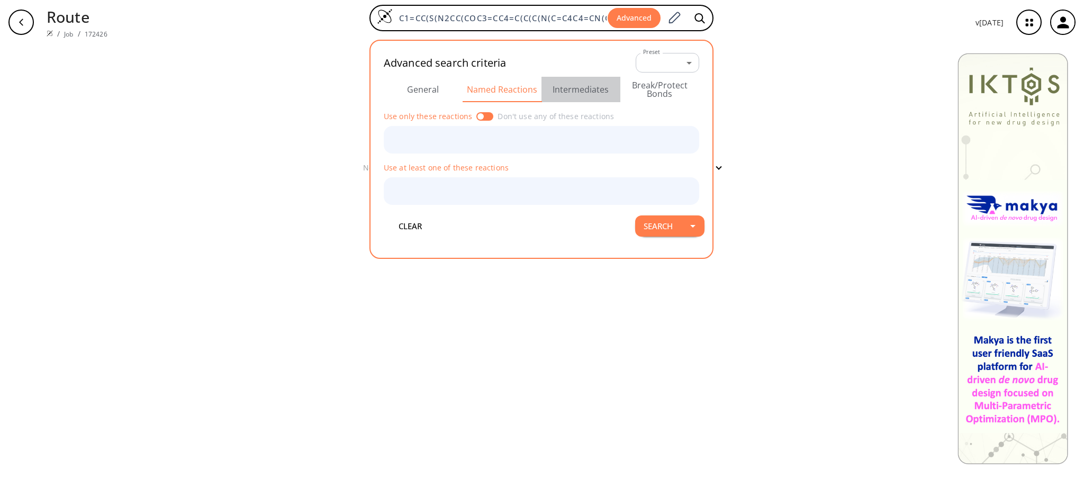
click at [562, 91] on button "Intermediates" at bounding box center [581, 89] width 79 height 25
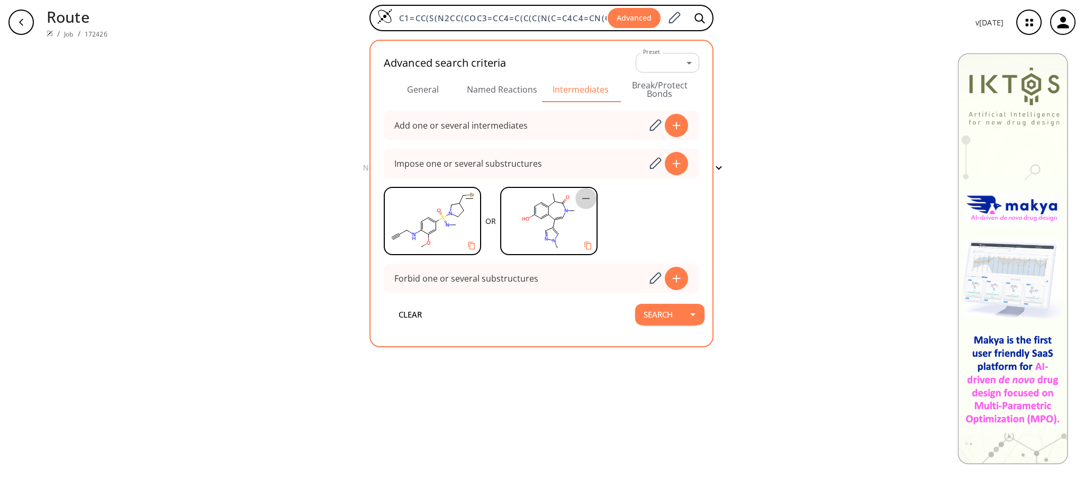
click at [582, 200] on icon "button" at bounding box center [586, 198] width 13 height 13
click at [684, 316] on button "button" at bounding box center [692, 314] width 23 height 21
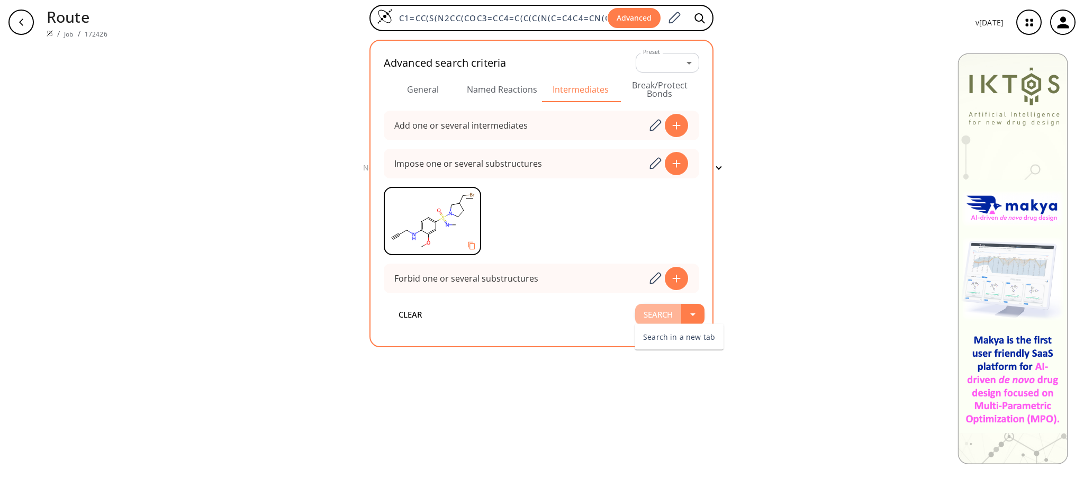
click at [653, 310] on button "Search" at bounding box center [658, 314] width 46 height 21
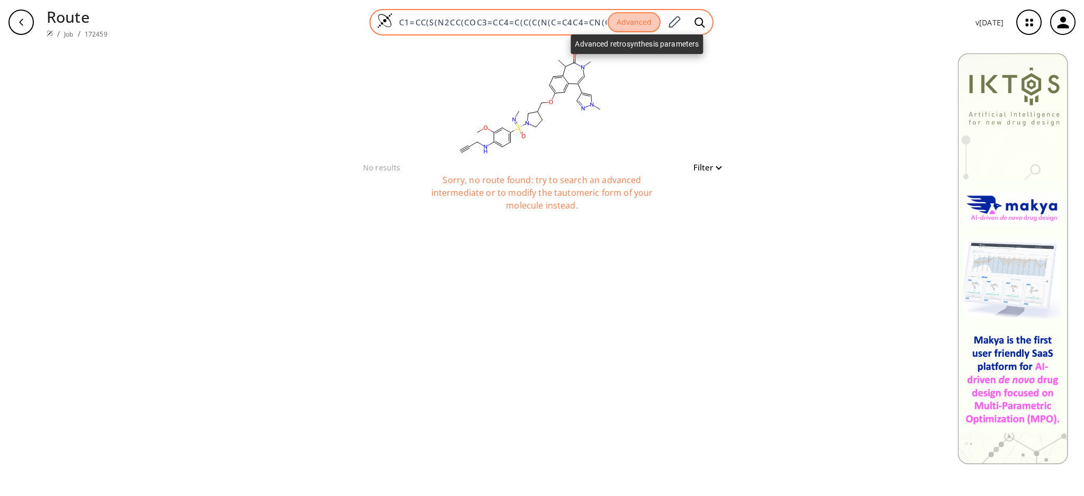
click at [629, 29] on button "Advanced" at bounding box center [634, 22] width 53 height 21
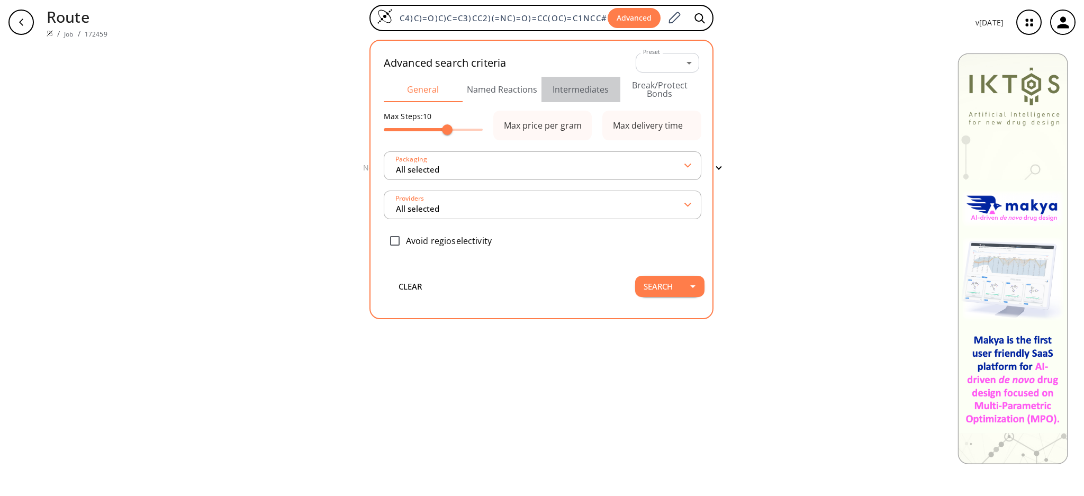
click at [582, 91] on button "Intermediates" at bounding box center [581, 89] width 79 height 25
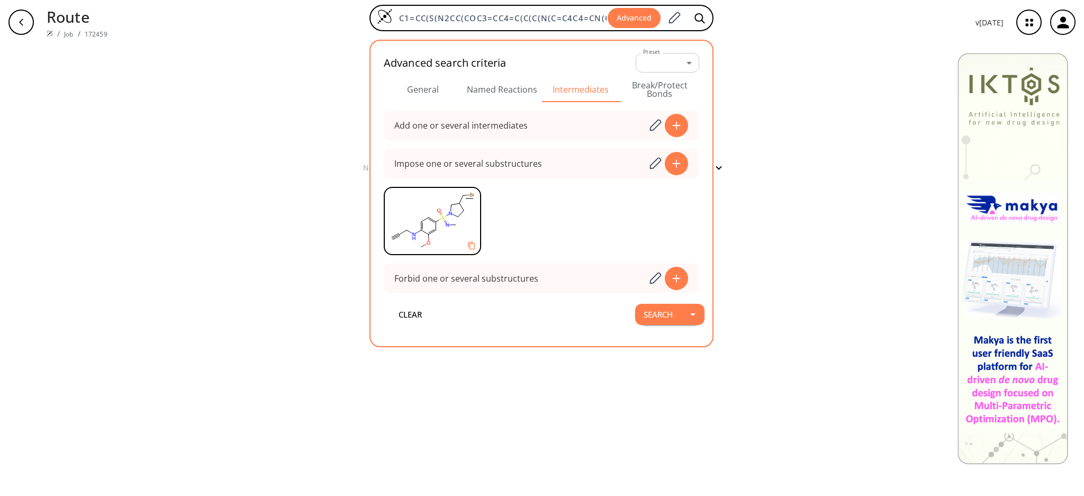
click at [468, 199] on icon "button" at bounding box center [469, 198] width 13 height 13
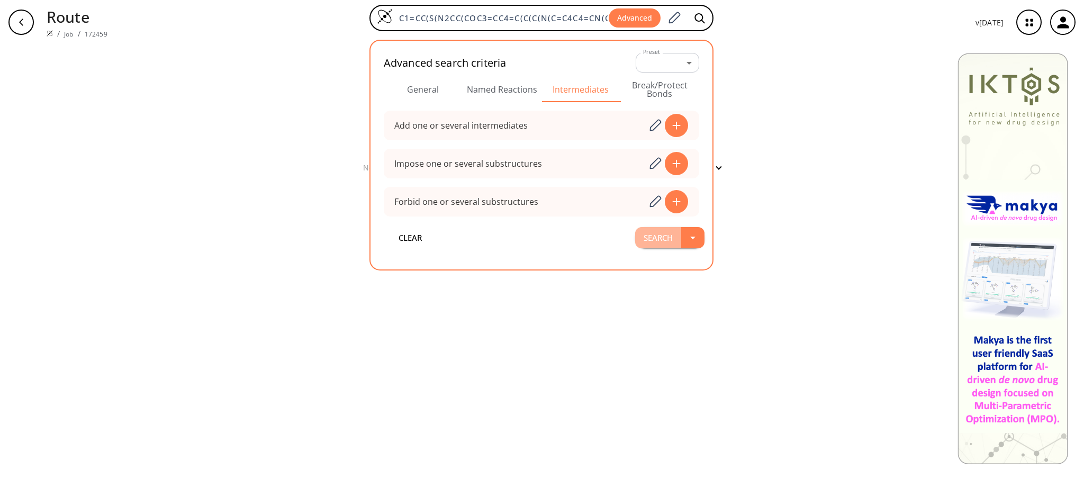
click at [639, 232] on button "Search" at bounding box center [658, 237] width 46 height 21
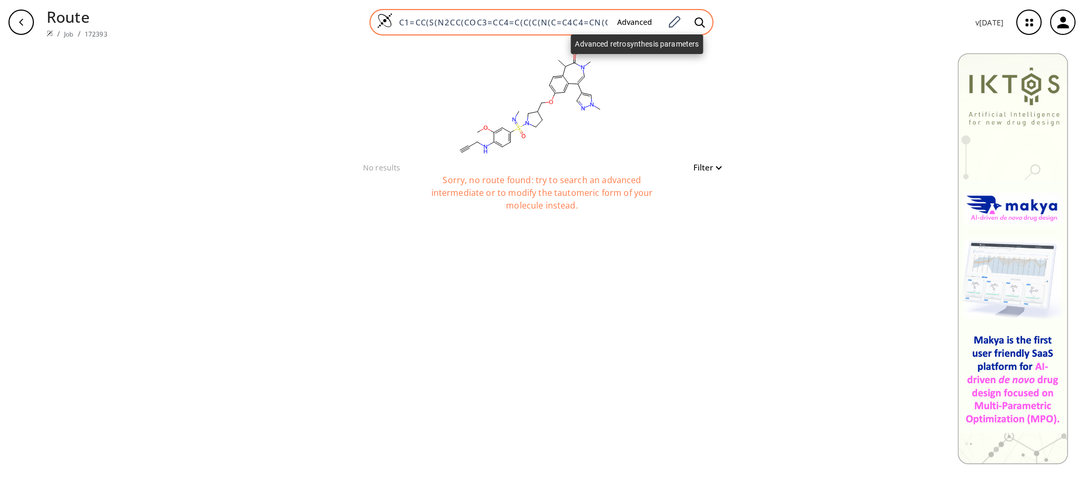
click at [644, 30] on button "Advanced" at bounding box center [635, 23] width 52 height 20
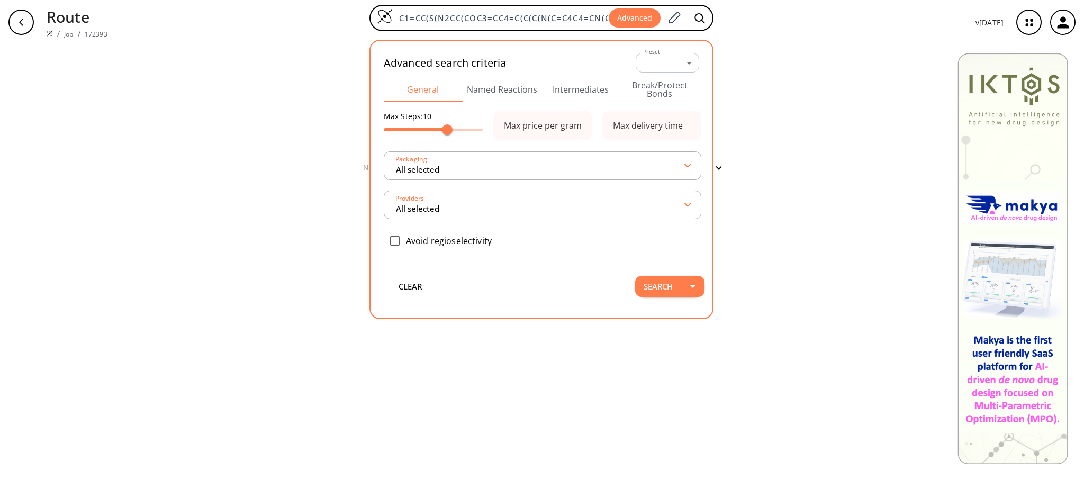
click at [640, 93] on button "Break/Protect Bonds" at bounding box center [660, 89] width 79 height 25
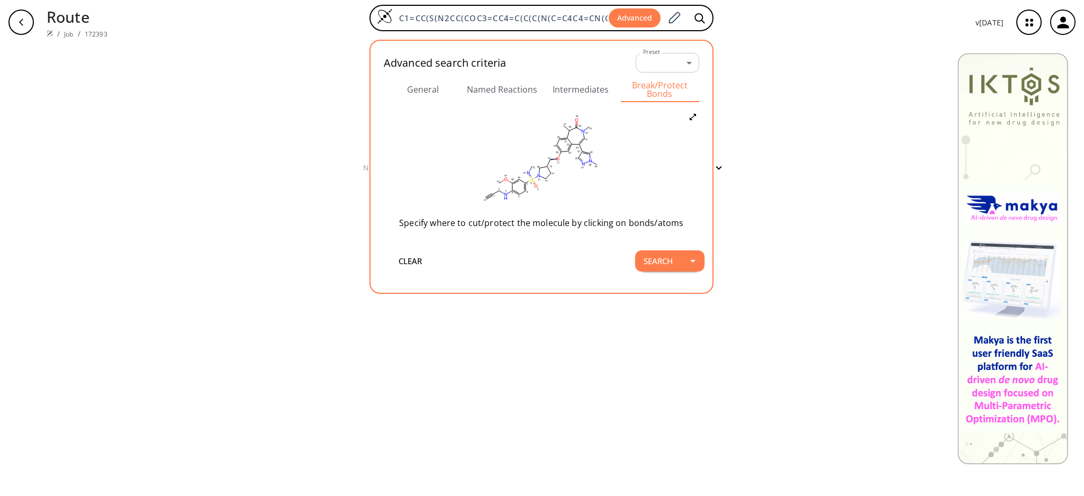
click at [555, 159] on icon at bounding box center [554, 159] width 3 height 1
click at [567, 165] on icon at bounding box center [565, 166] width 10 height 10
click at [657, 261] on button "Search" at bounding box center [658, 260] width 46 height 21
